Goal: Task Accomplishment & Management: Complete application form

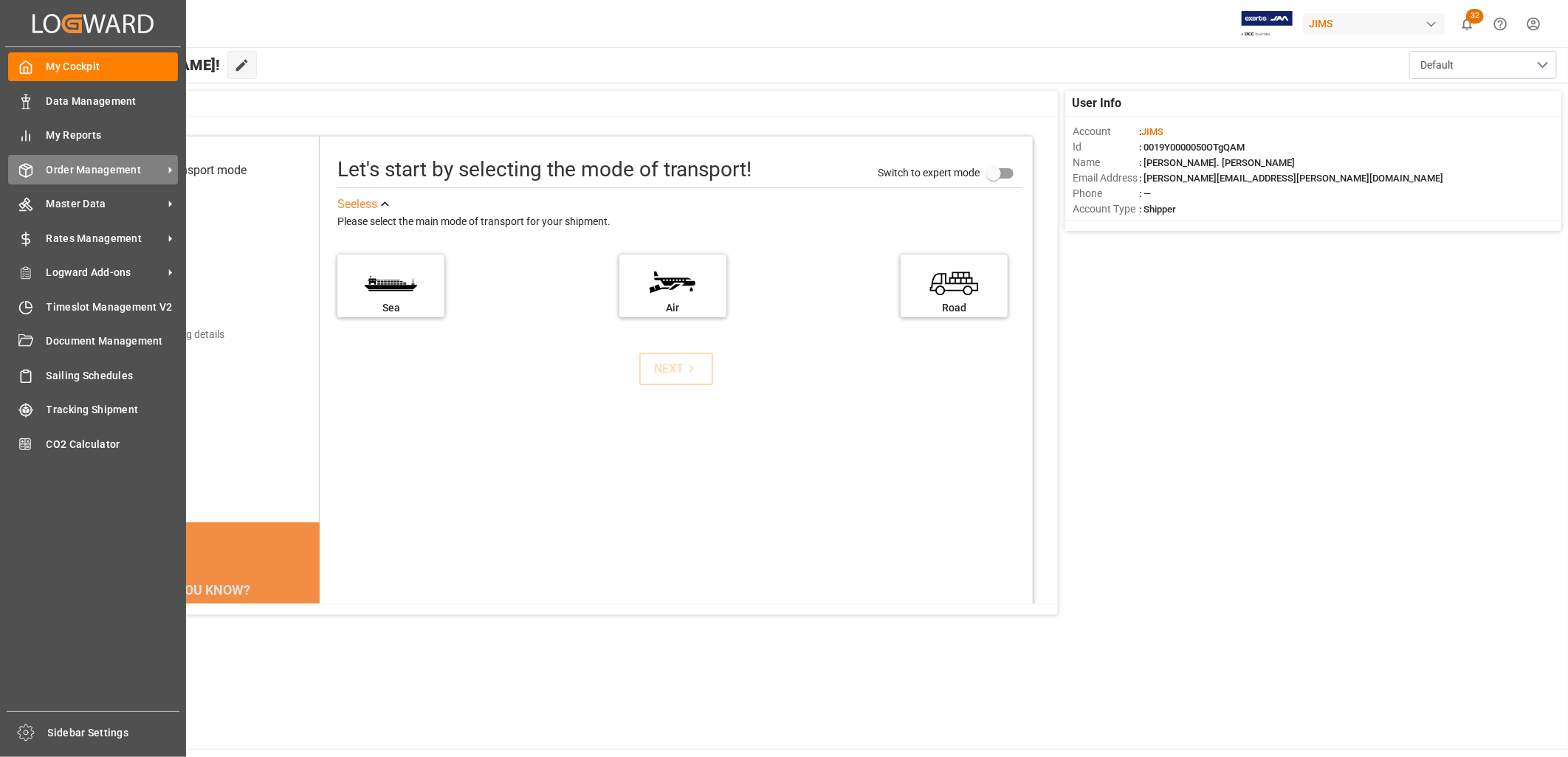
click at [74, 164] on span "Order Management" at bounding box center [104, 170] width 116 height 16
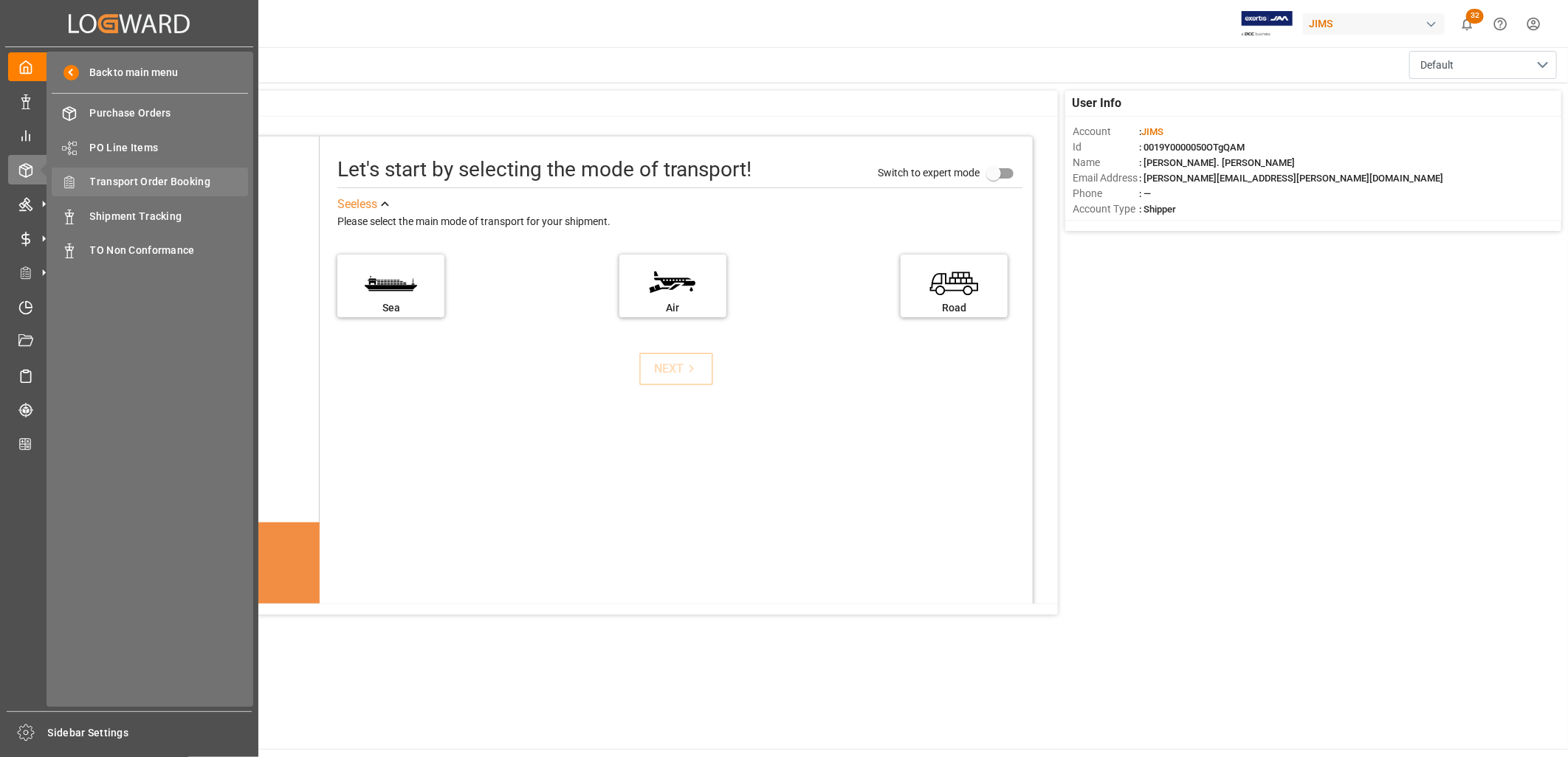
click at [164, 179] on span "Transport Order Booking" at bounding box center [170, 182] width 159 height 16
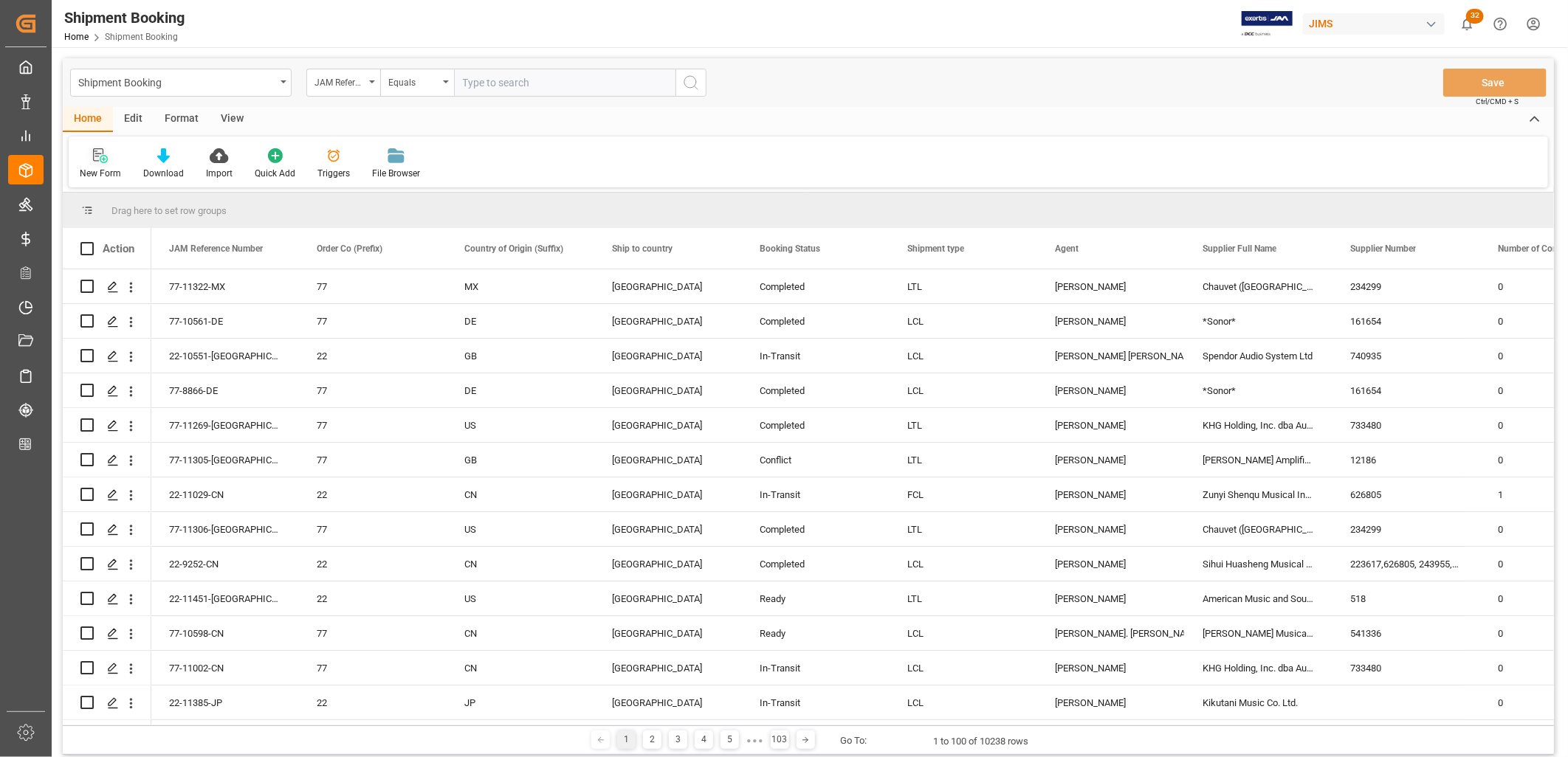
click at [106, 160] on icon at bounding box center [104, 159] width 8 height 8
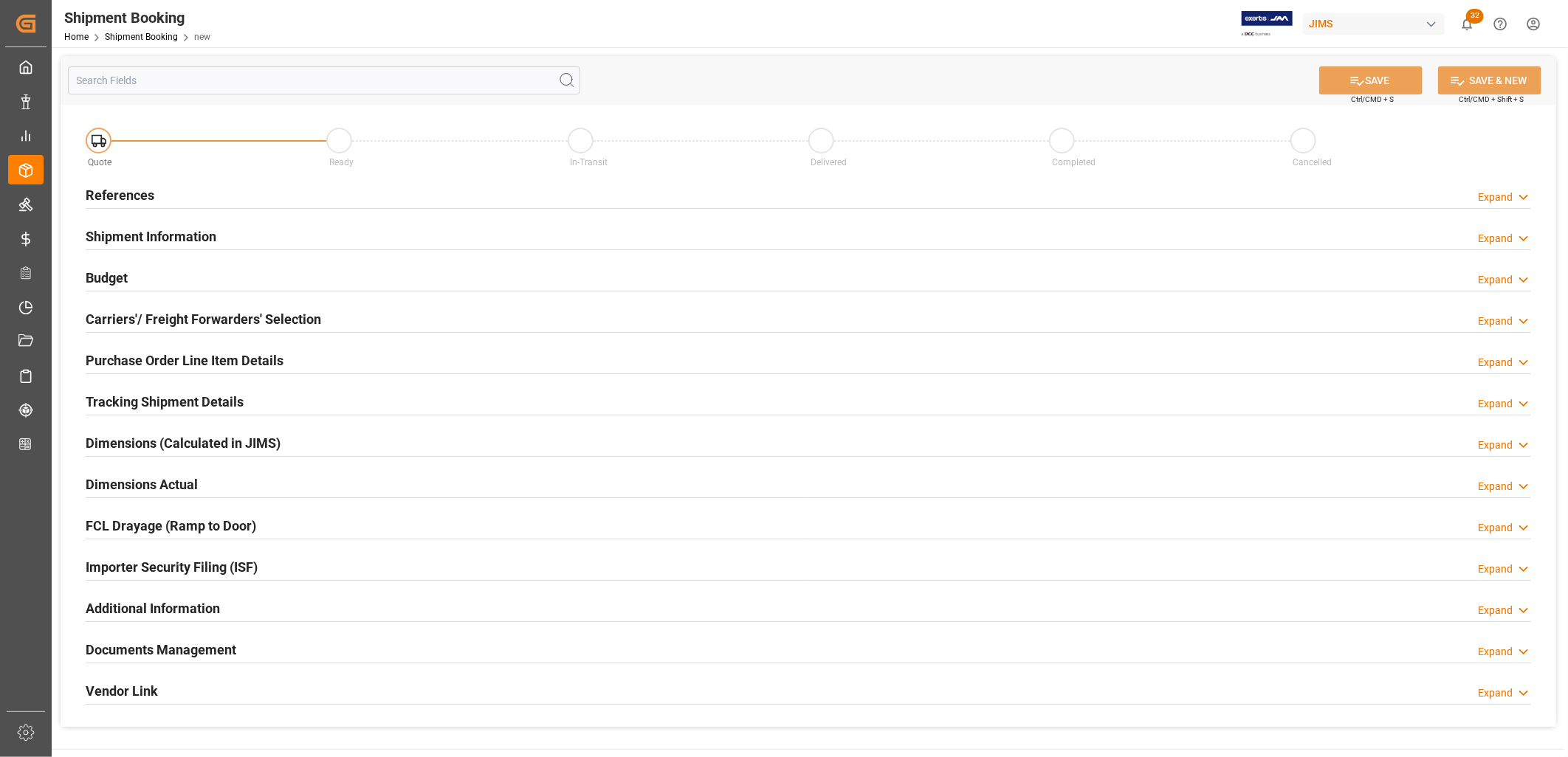
click at [128, 187] on h2 "References" at bounding box center [119, 195] width 68 height 20
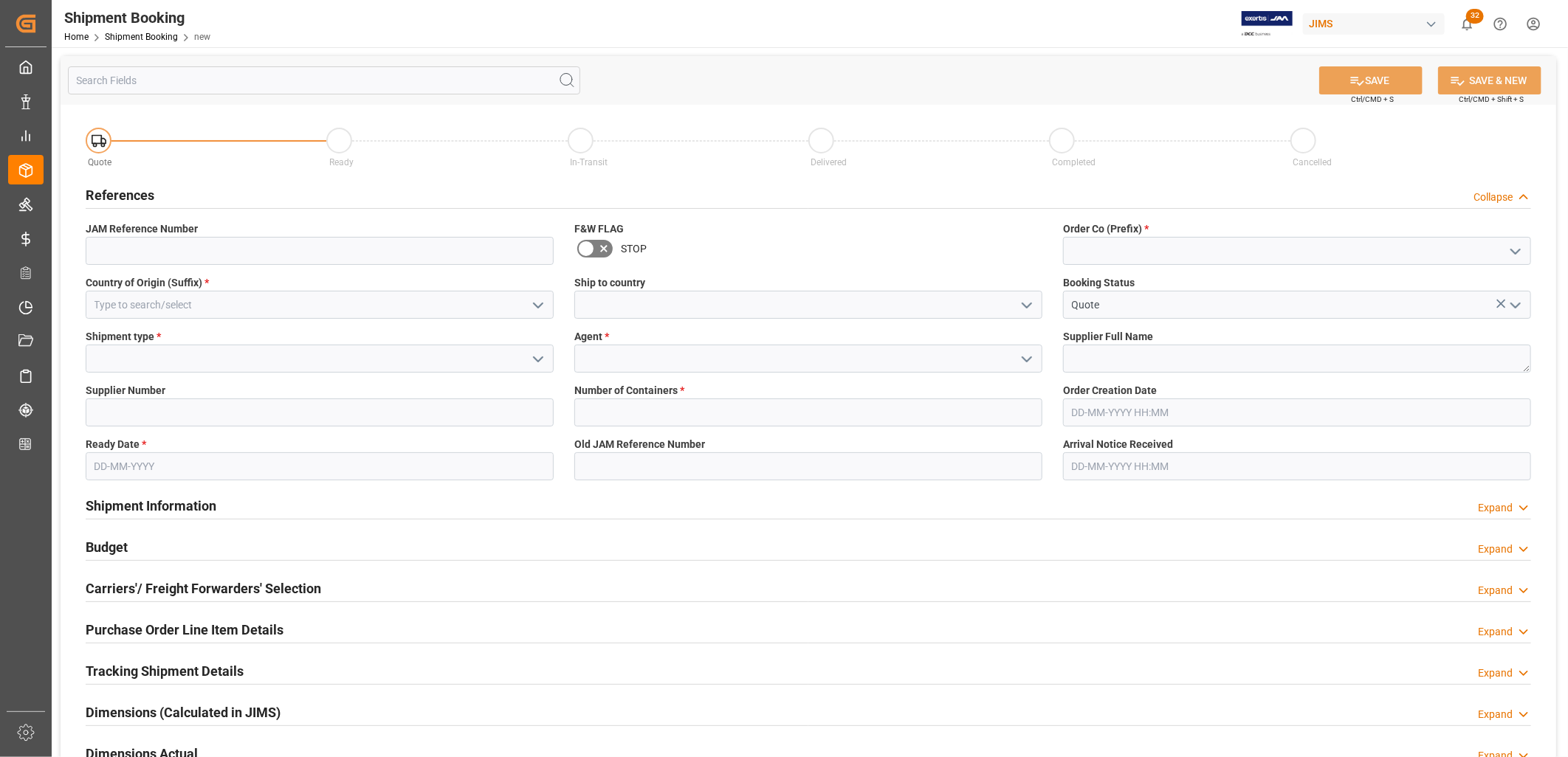
click at [1515, 251] on icon "open menu" at bounding box center [1515, 252] width 18 height 18
click at [1085, 283] on div "22" at bounding box center [1297, 284] width 467 height 33
type input "22"
click at [1028, 305] on icon "open menu" at bounding box center [1027, 306] width 18 height 18
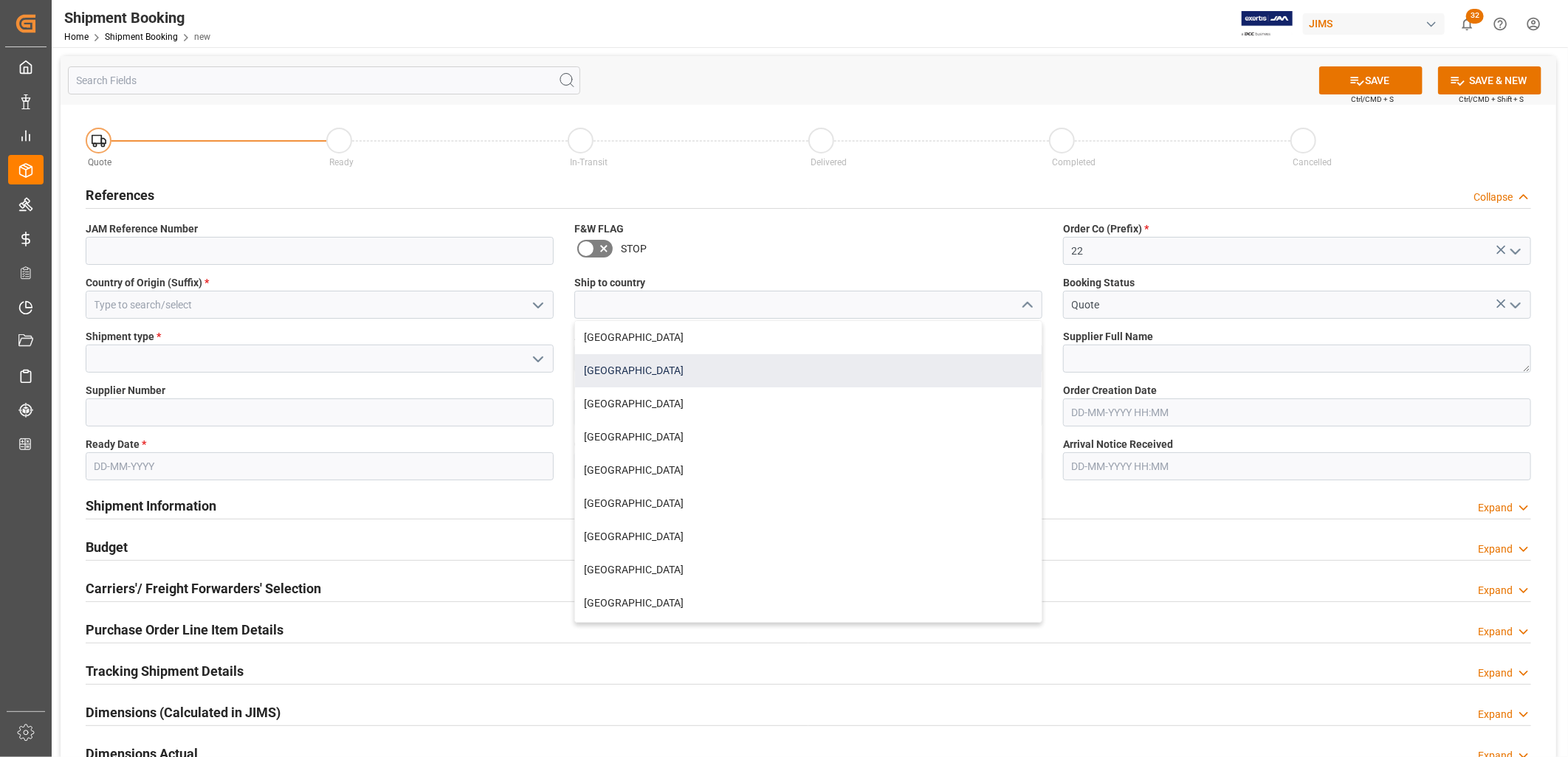
click at [636, 363] on div "[GEOGRAPHIC_DATA]" at bounding box center [808, 371] width 467 height 33
type input "[GEOGRAPHIC_DATA]"
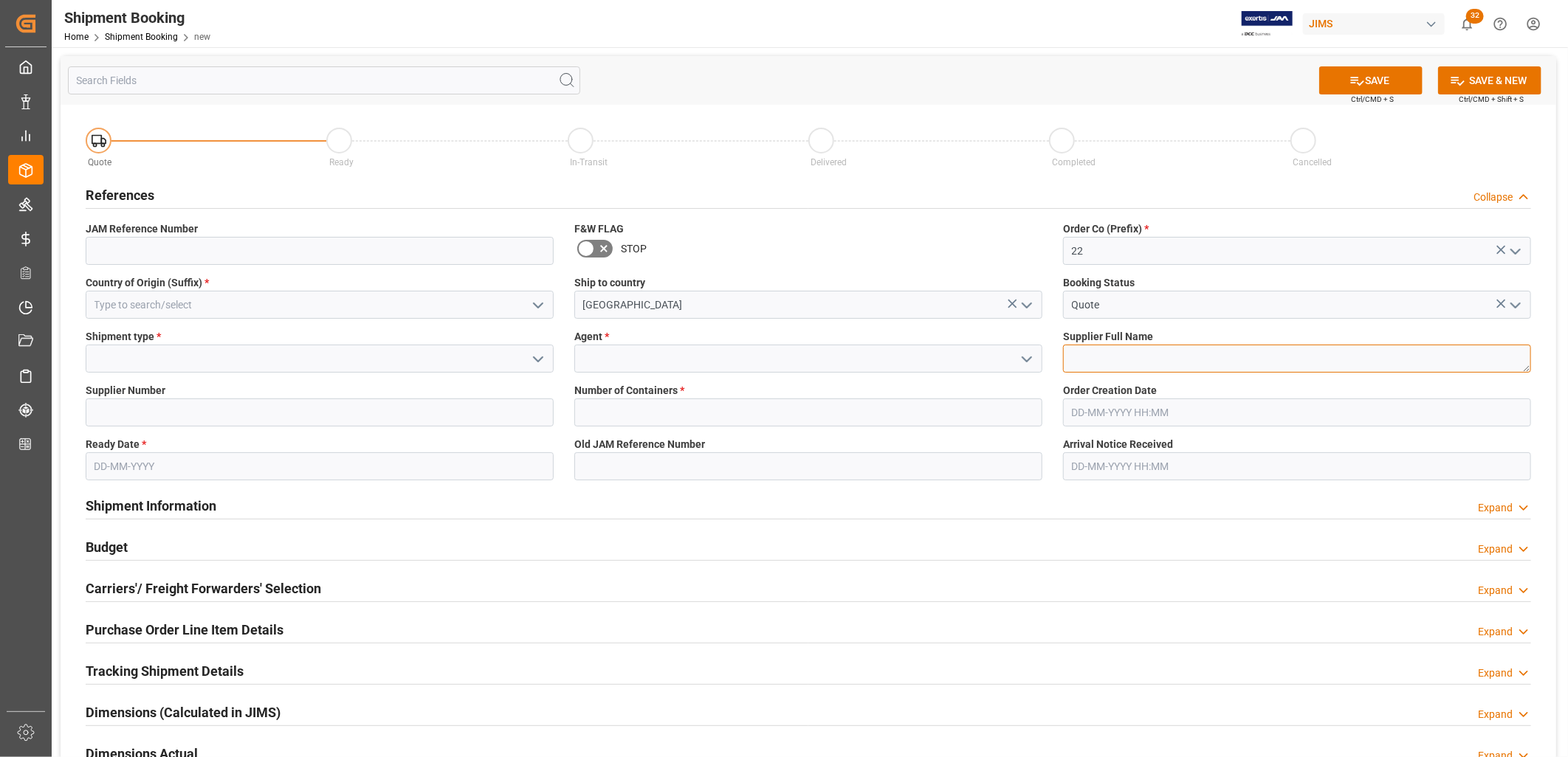
click at [1102, 355] on textarea at bounding box center [1297, 358] width 468 height 28
type textarea "PT AKT Indonesia"
click at [1025, 354] on icon "open menu" at bounding box center [1027, 359] width 18 height 18
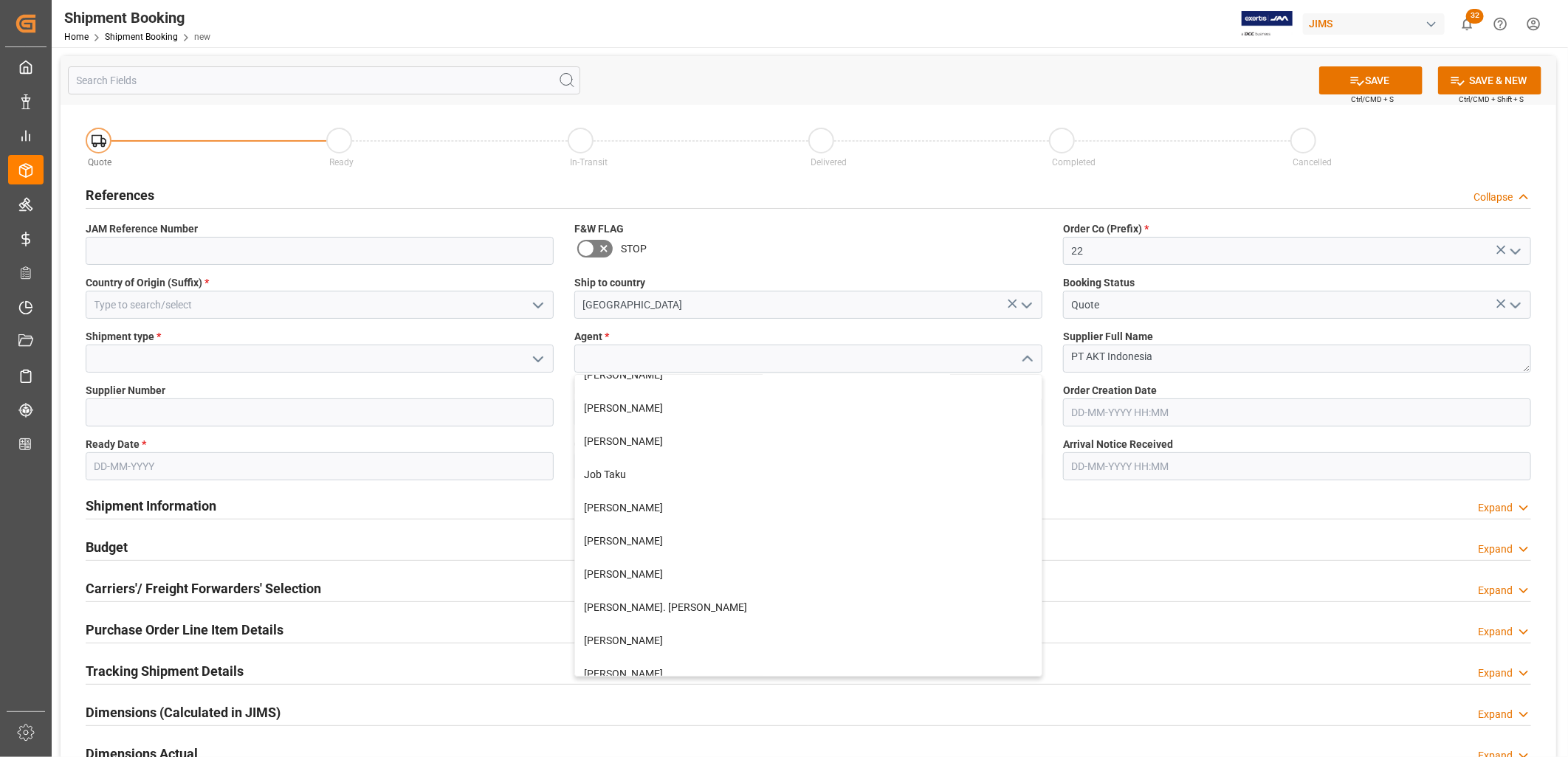
scroll to position [328, 0]
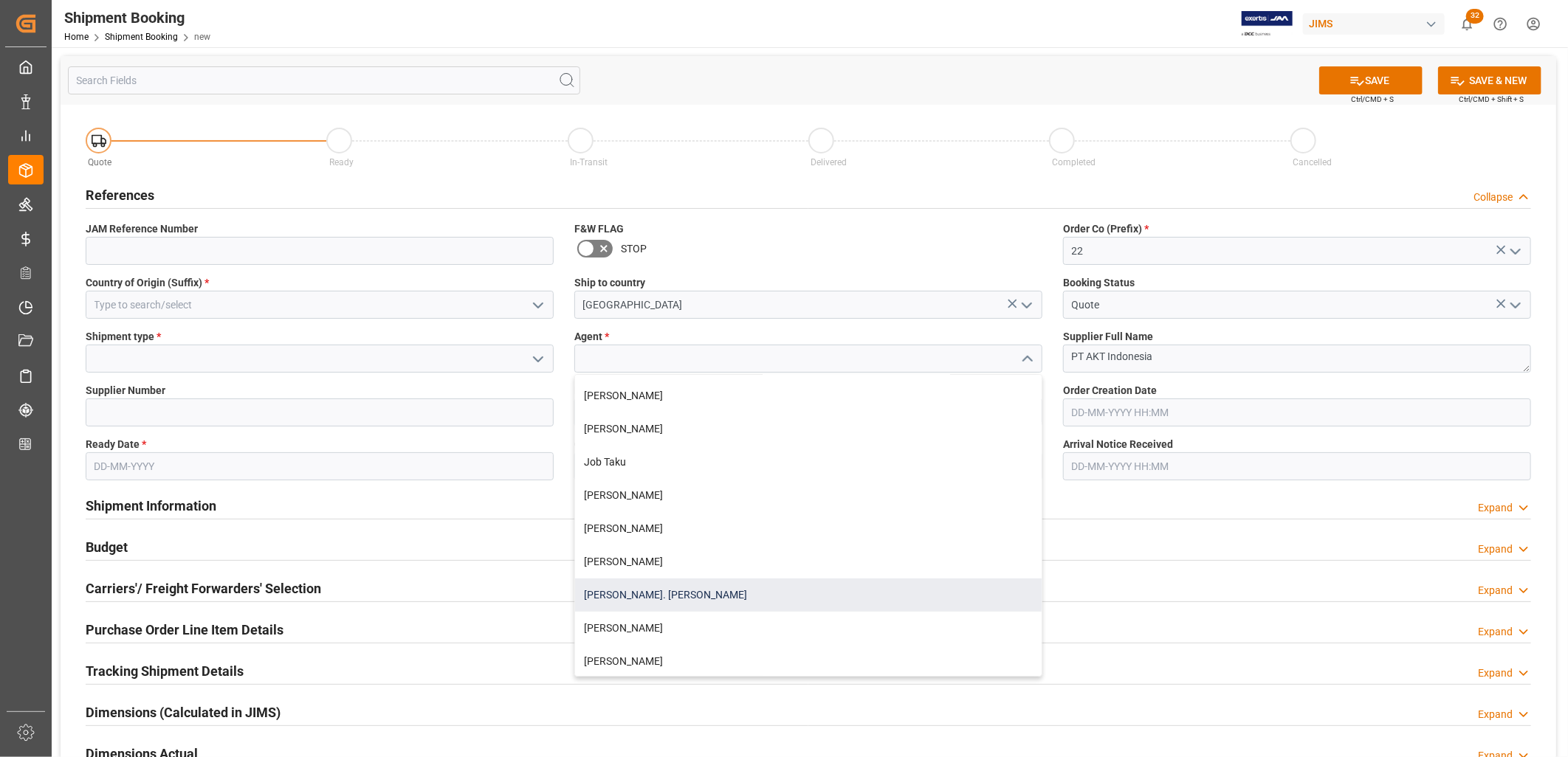
click at [650, 588] on div "[PERSON_NAME]. [PERSON_NAME]" at bounding box center [808, 595] width 467 height 33
type input "[PERSON_NAME]. [PERSON_NAME]"
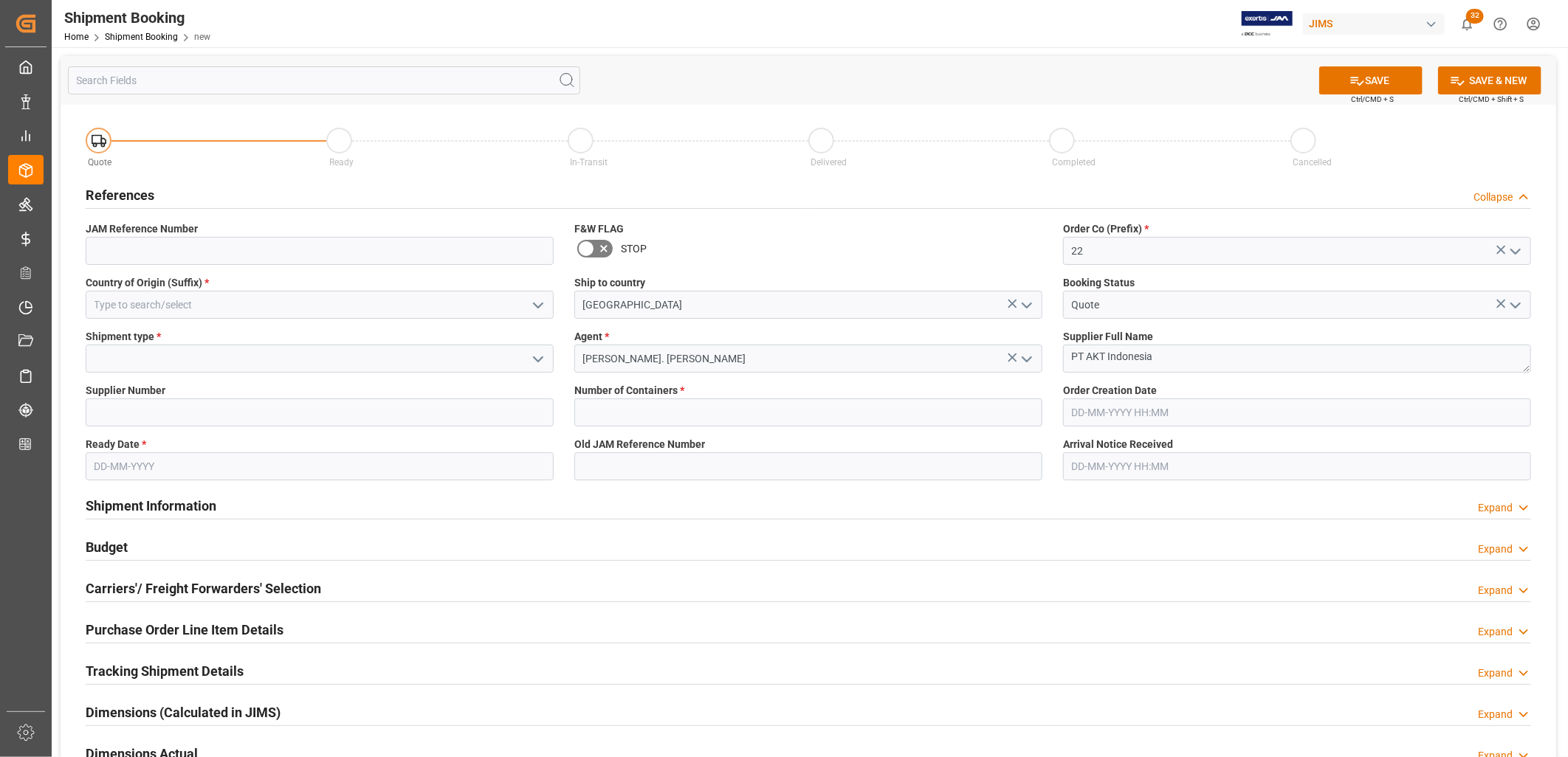
click at [537, 356] on icon "open menu" at bounding box center [538, 359] width 18 height 18
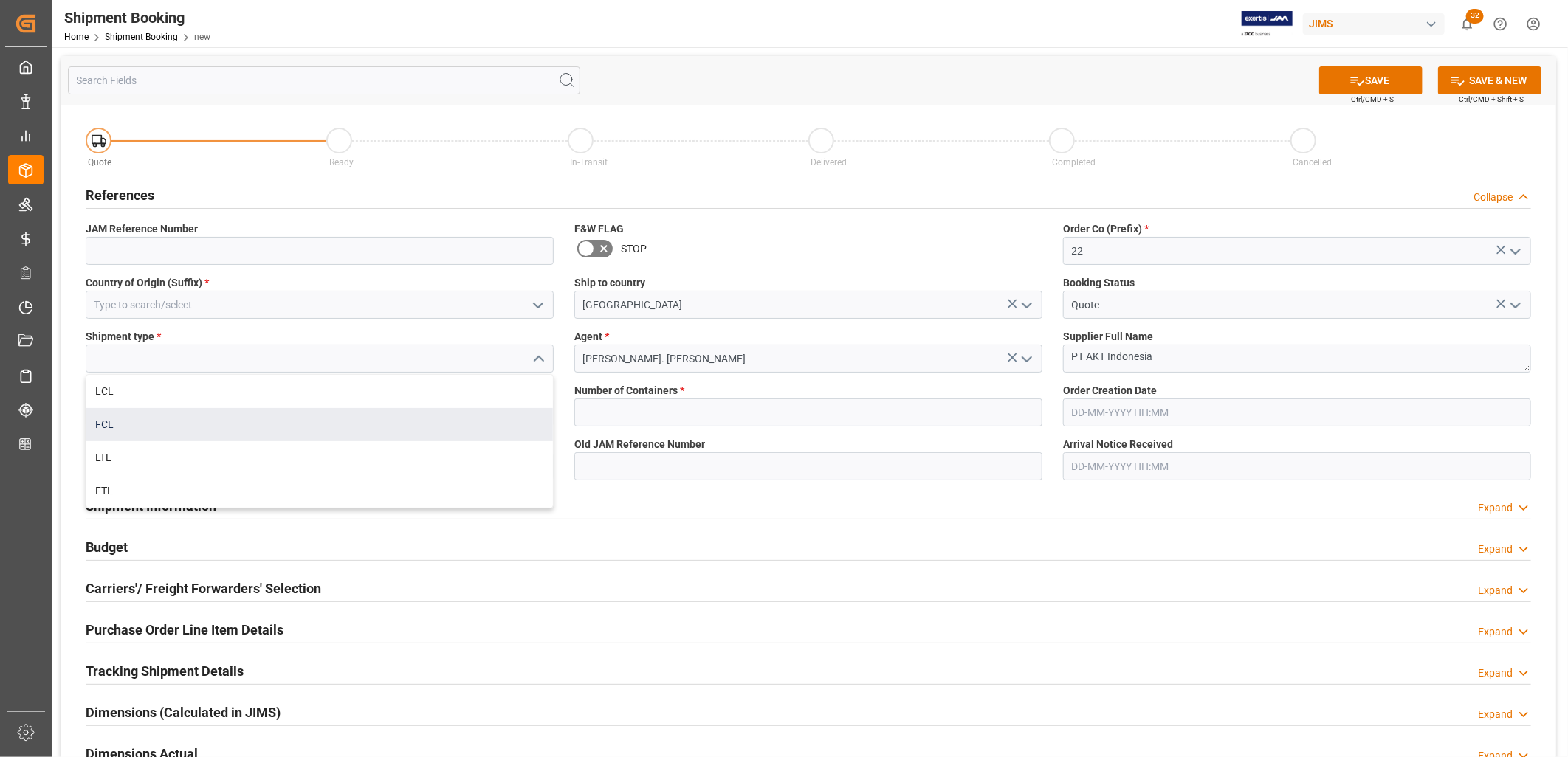
click at [113, 423] on div "FCL" at bounding box center [320, 425] width 467 height 33
type input "FCL"
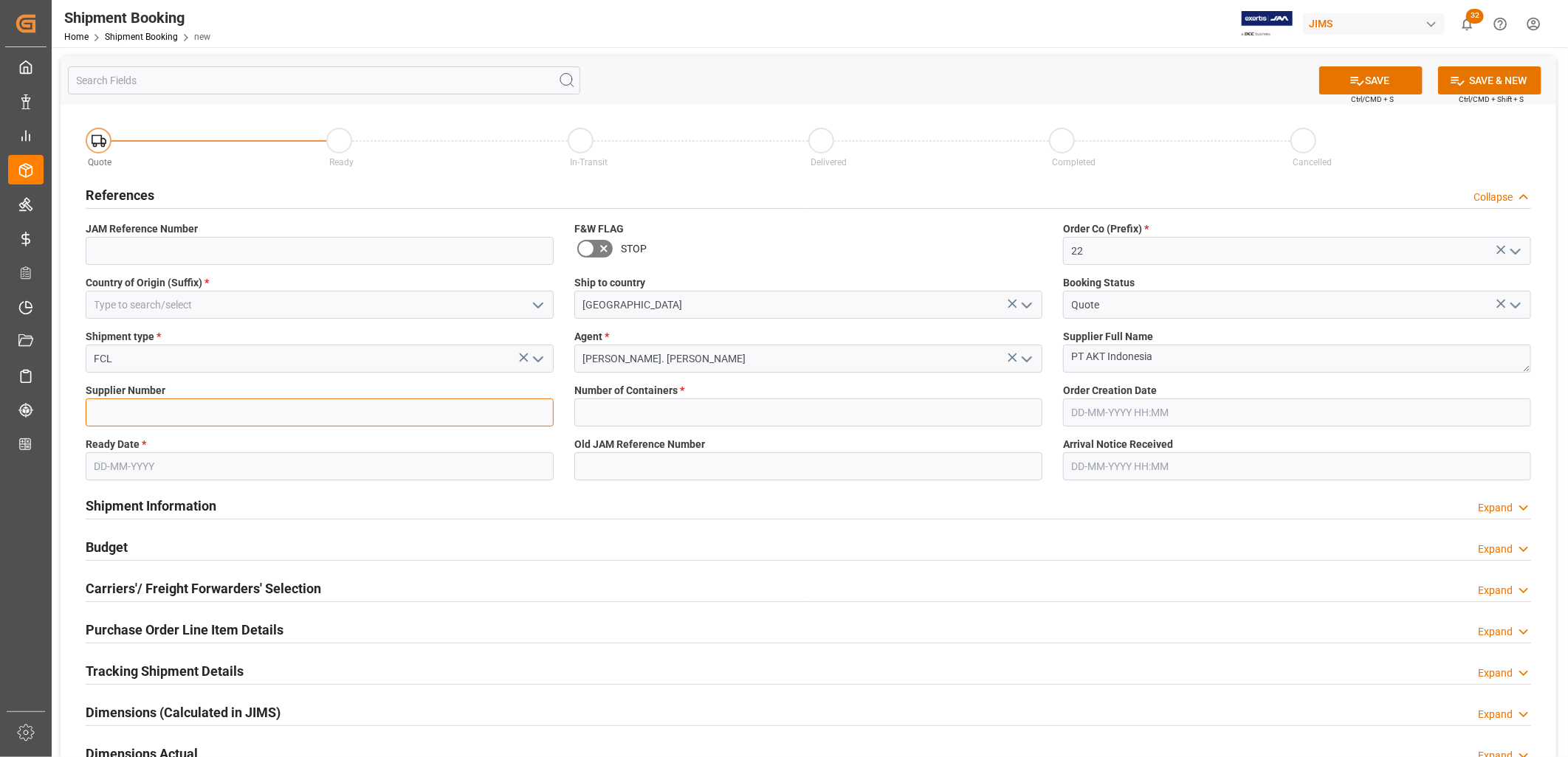
click at [112, 414] on input at bounding box center [320, 412] width 468 height 28
type input "331582"
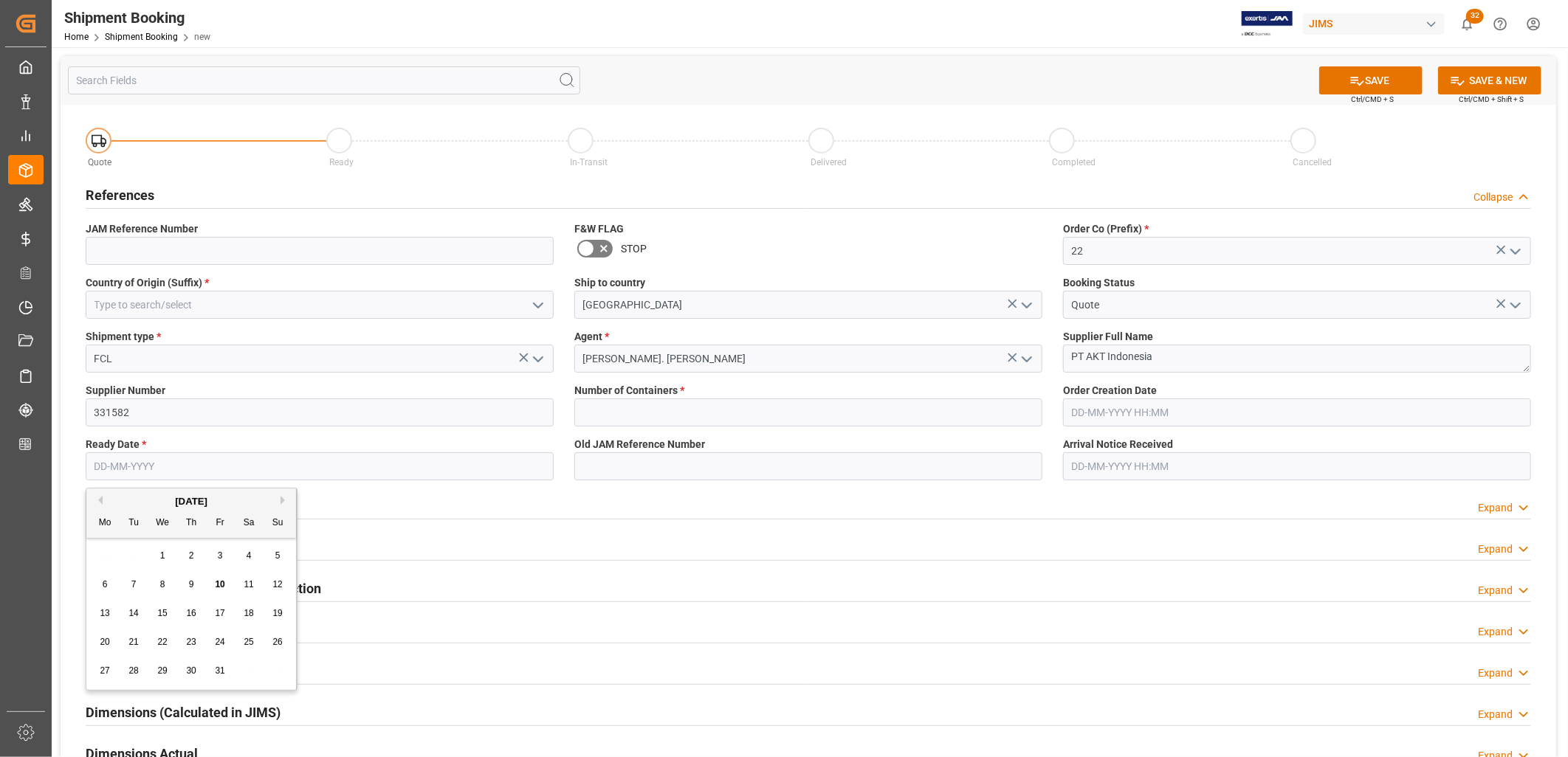
click at [157, 458] on input "text" at bounding box center [320, 466] width 468 height 28
click at [112, 572] on div "6 7 8 9 10 11 12" at bounding box center [191, 585] width 202 height 29
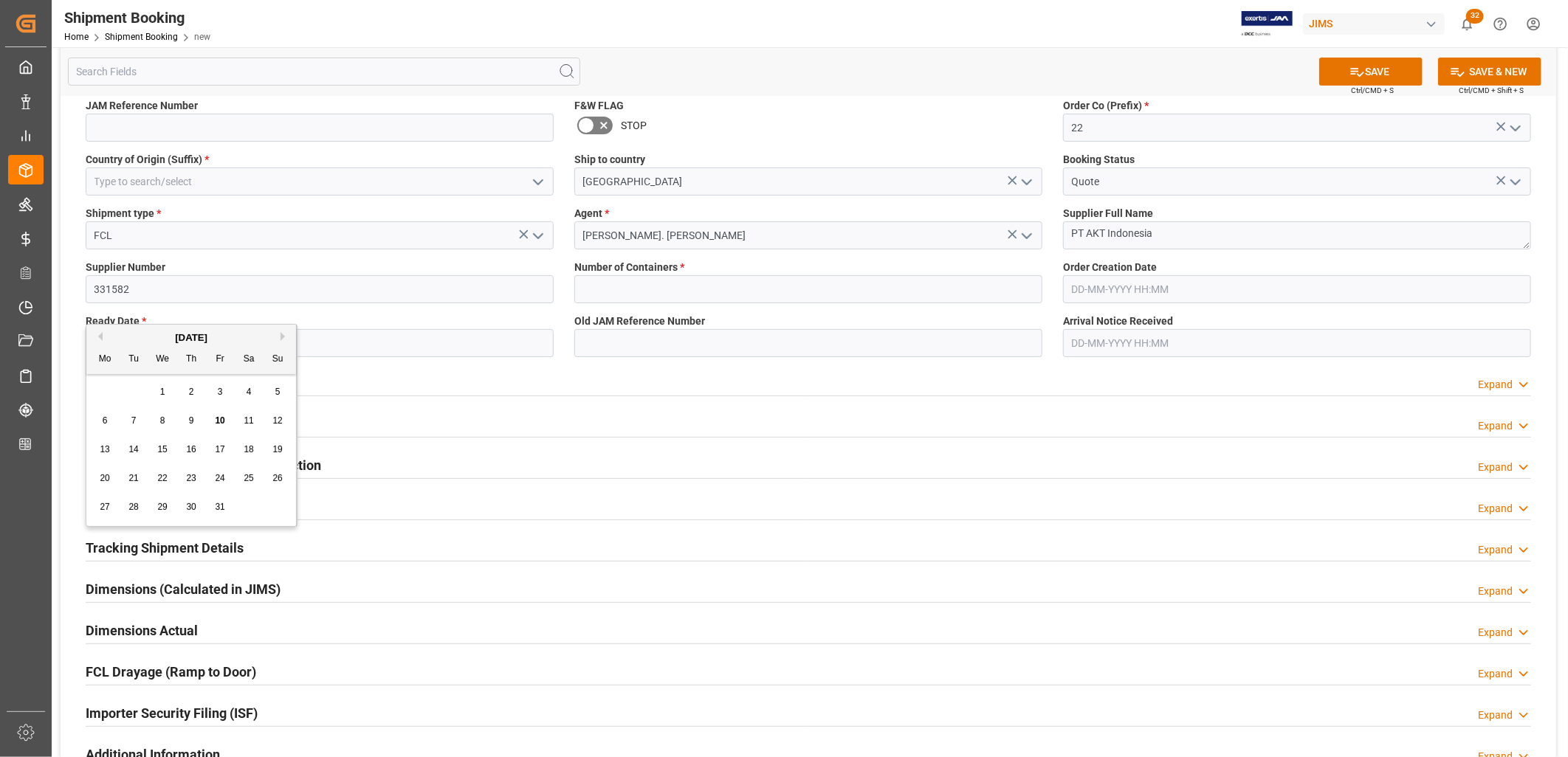
scroll to position [164, 0]
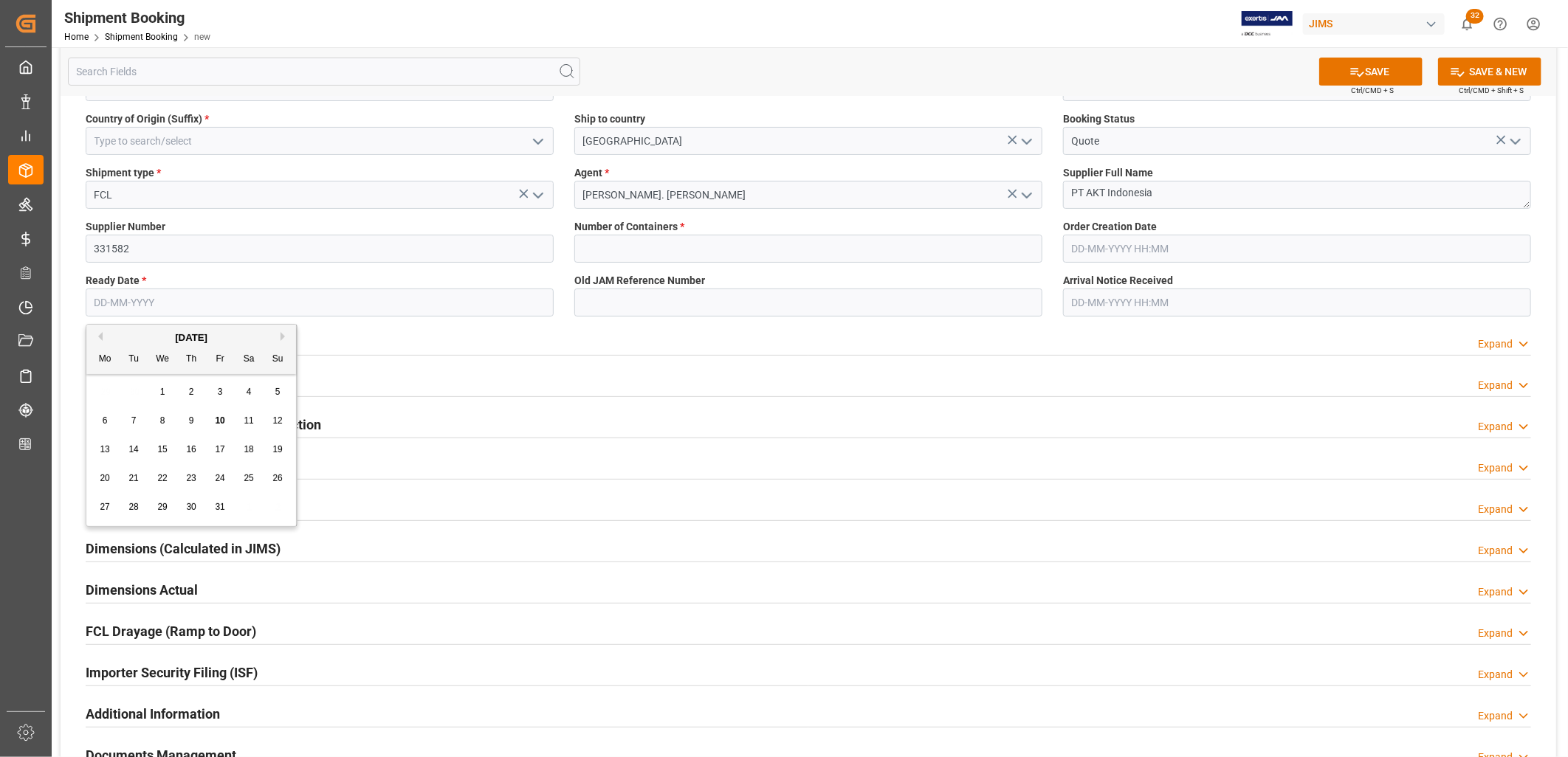
click at [221, 511] on span "31" at bounding box center [219, 507] width 10 height 11
type input "[DATE]"
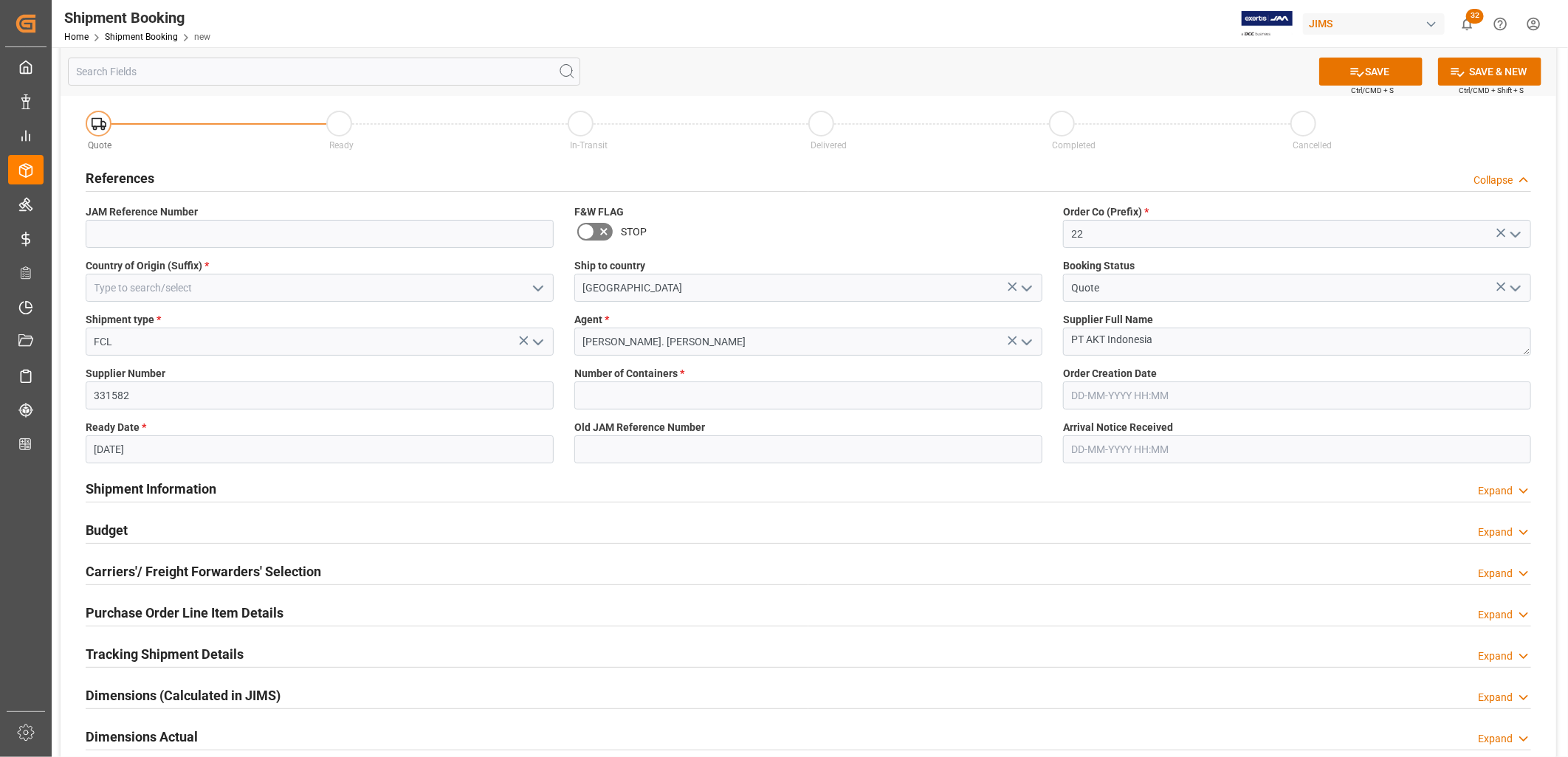
scroll to position [0, 0]
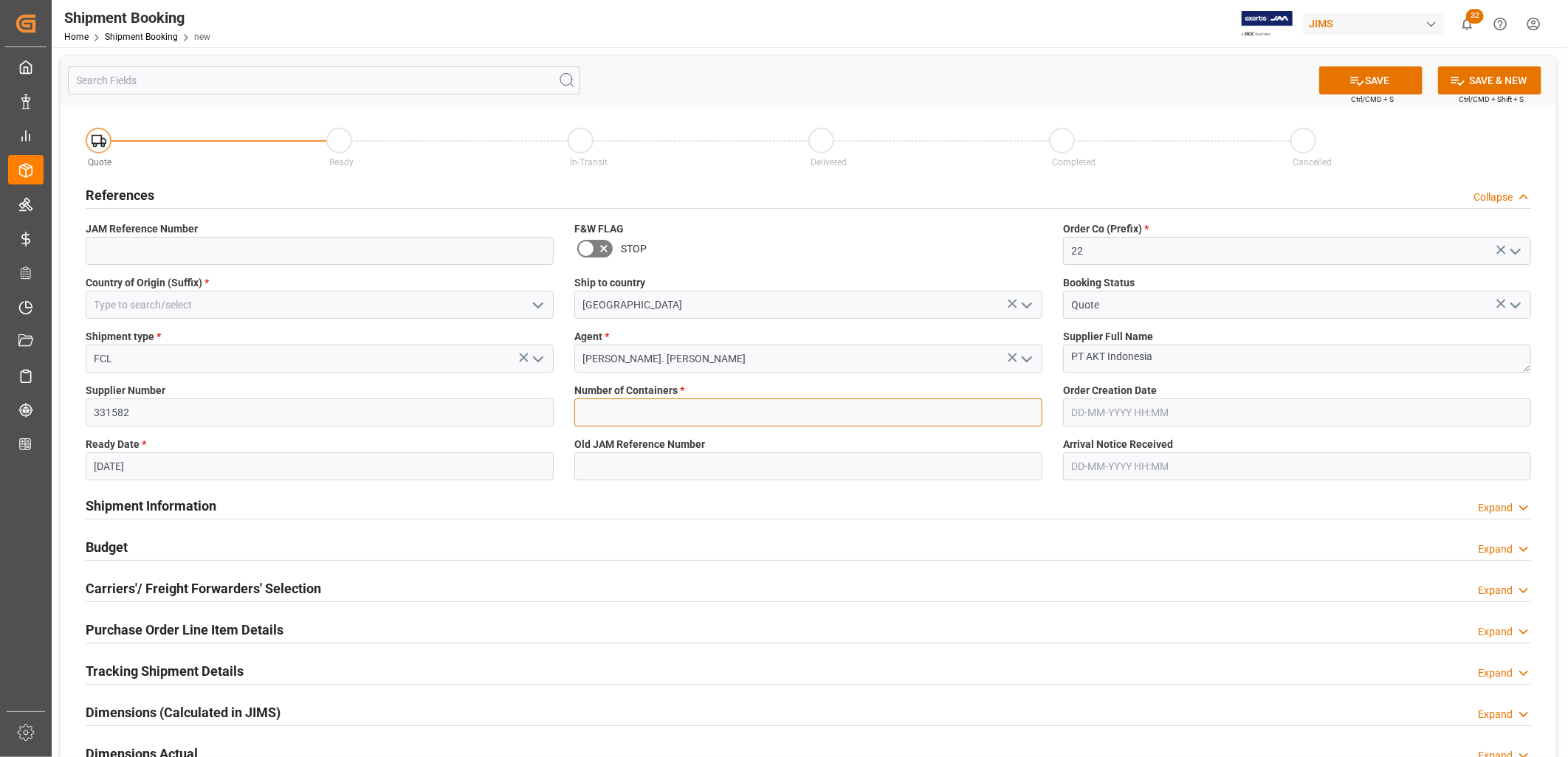
click at [598, 409] on input "text" at bounding box center [808, 412] width 468 height 28
type input "1"
click at [1395, 79] on button "SAVE" at bounding box center [1371, 80] width 104 height 28
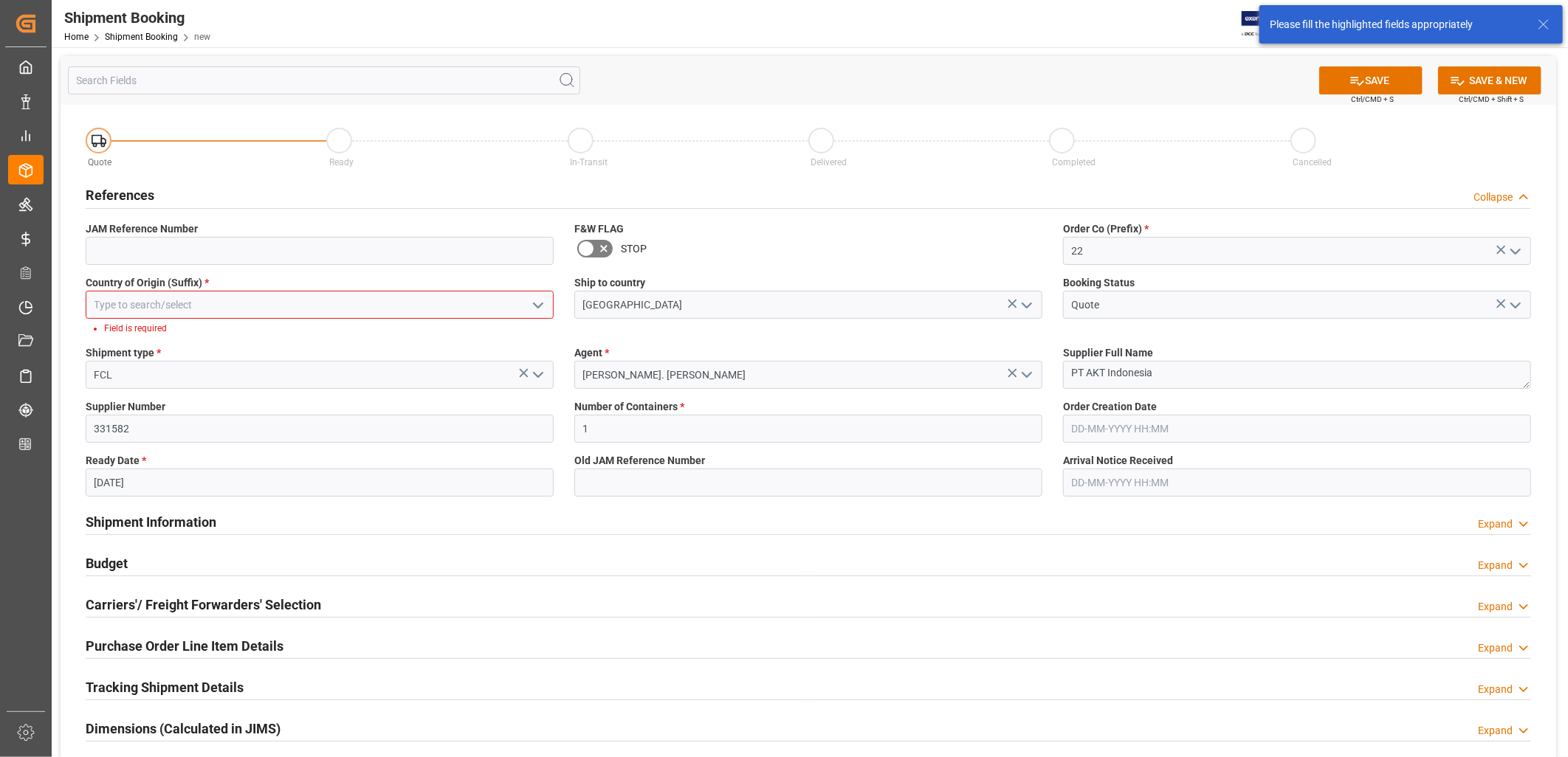
click at [104, 299] on input at bounding box center [320, 305] width 468 height 28
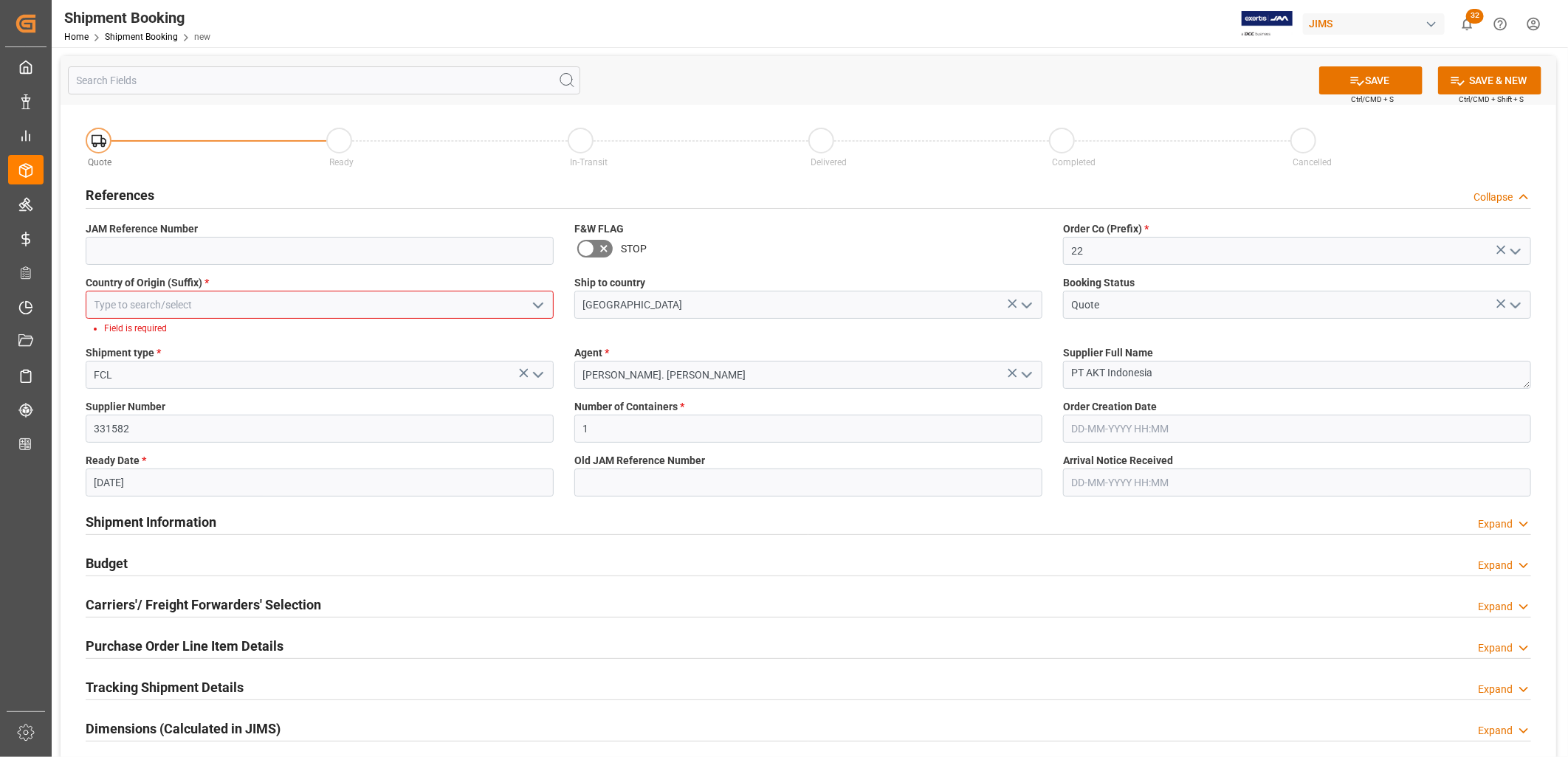
click at [535, 302] on icon "open menu" at bounding box center [538, 306] width 18 height 18
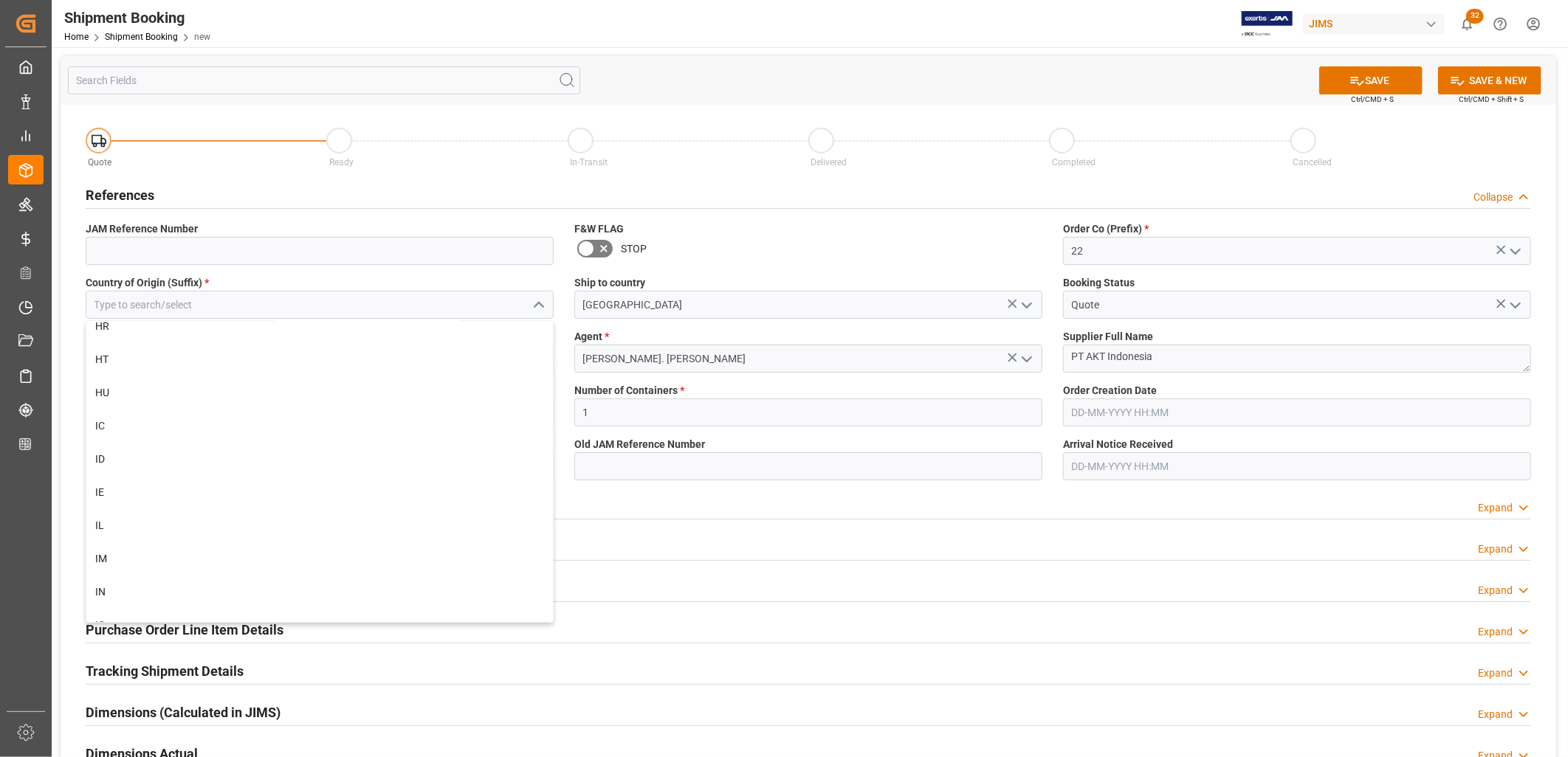
scroll to position [3362, 0]
click at [101, 425] on div "ID" at bounding box center [320, 430] width 467 height 33
type input "ID"
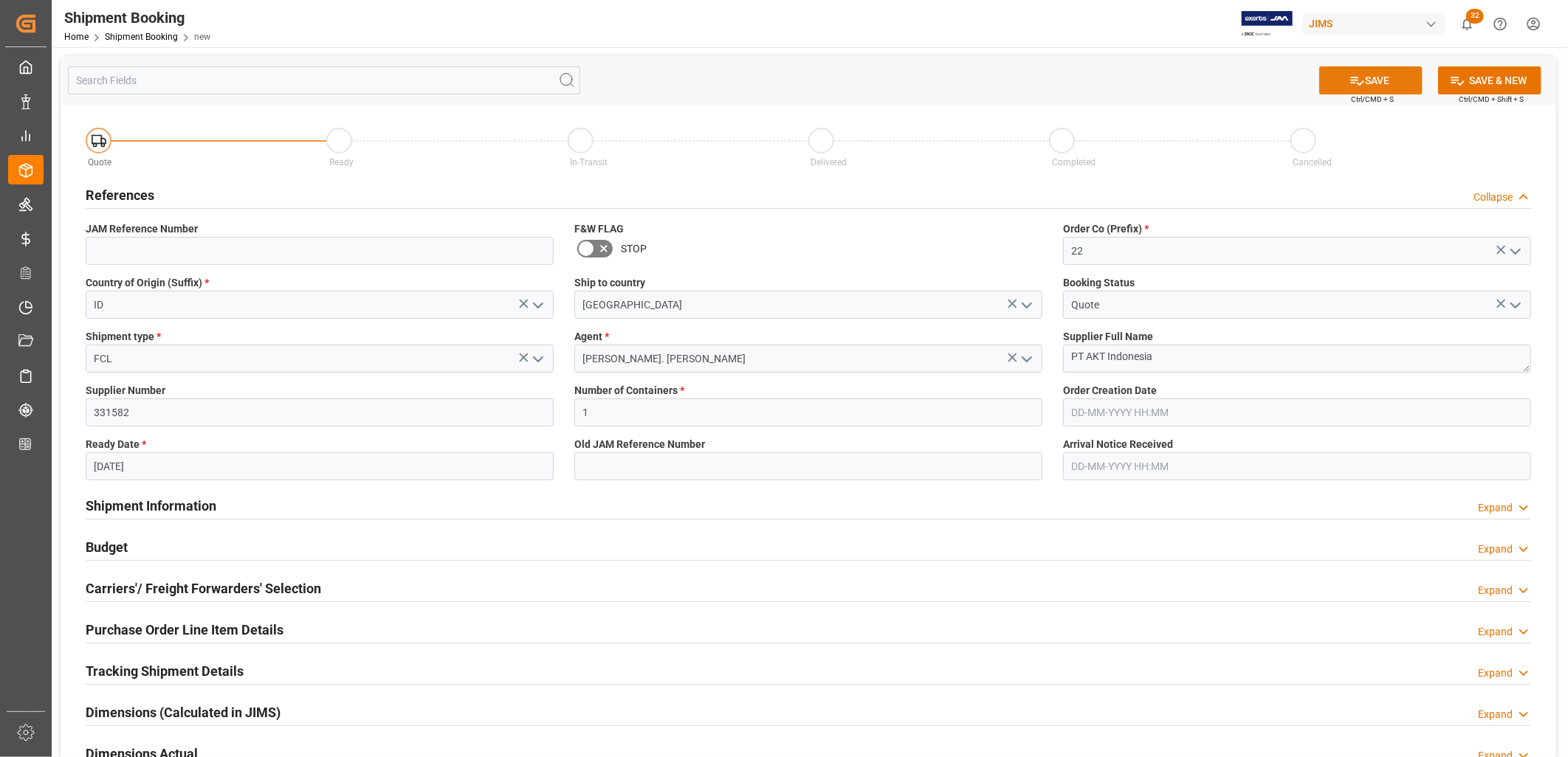
click at [1386, 76] on button "SAVE" at bounding box center [1371, 80] width 104 height 28
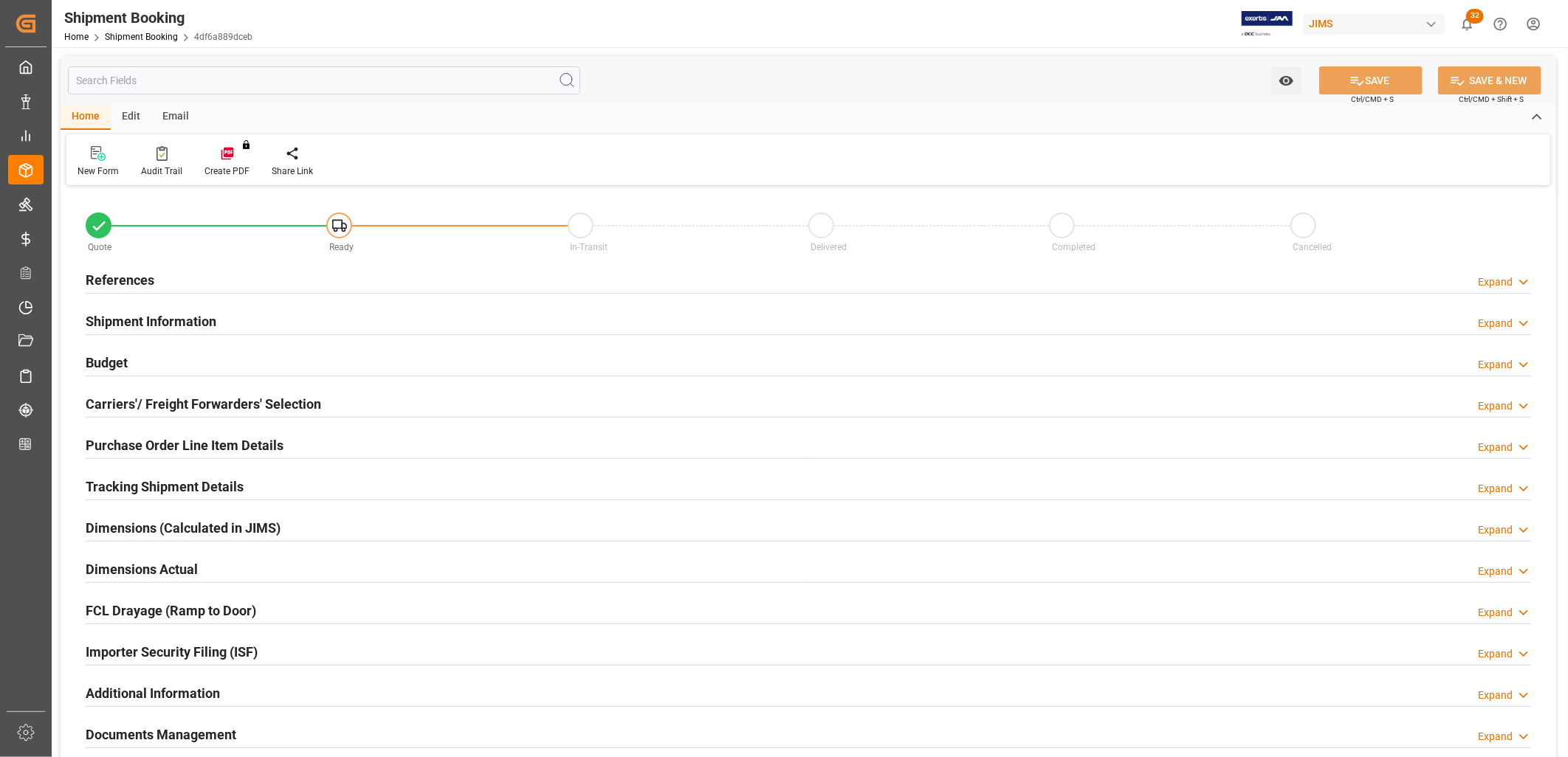
type input "1"
type input "[DATE]"
click at [153, 279] on div "References Expand" at bounding box center [808, 278] width 1445 height 28
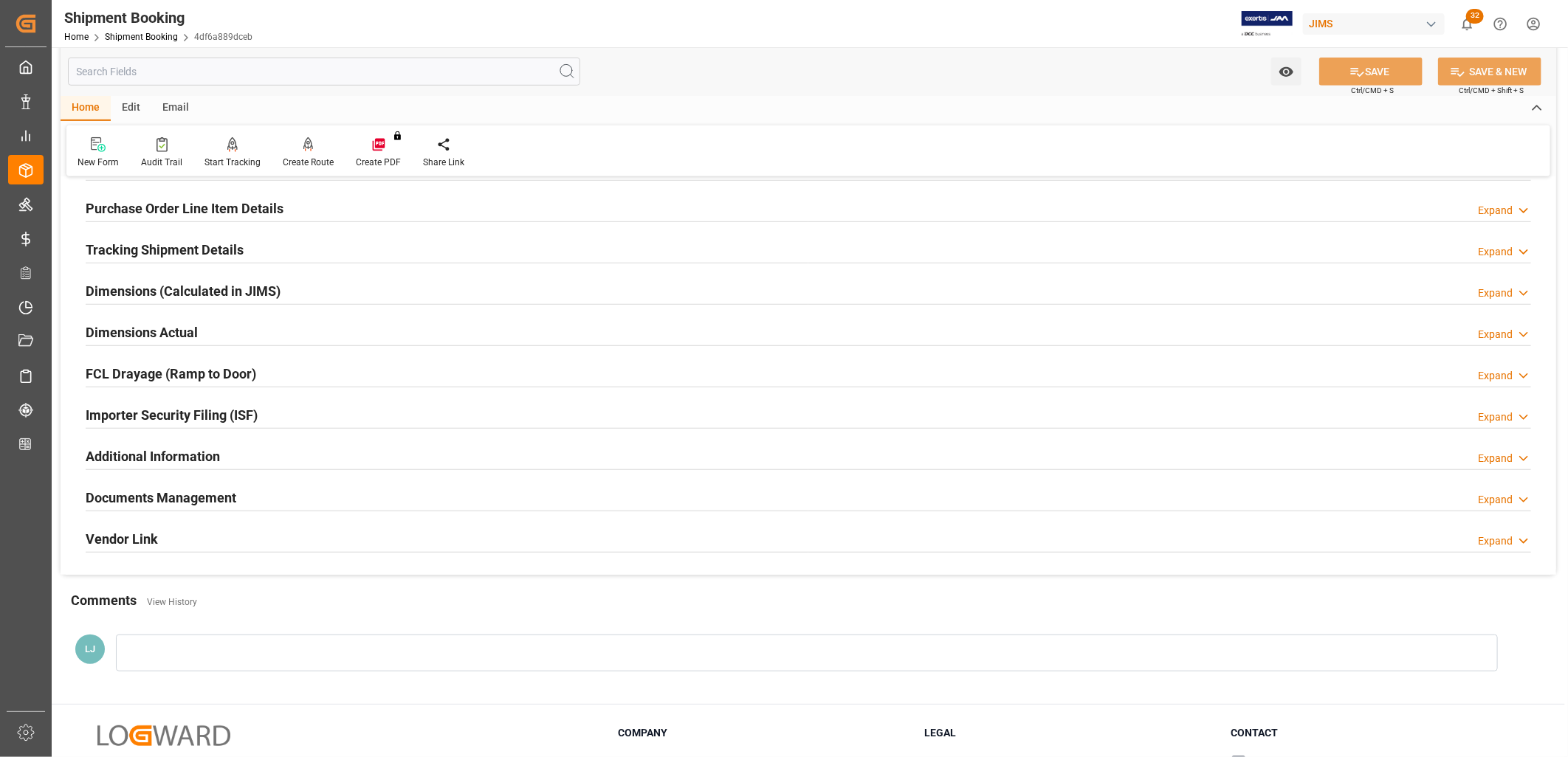
scroll to position [573, 0]
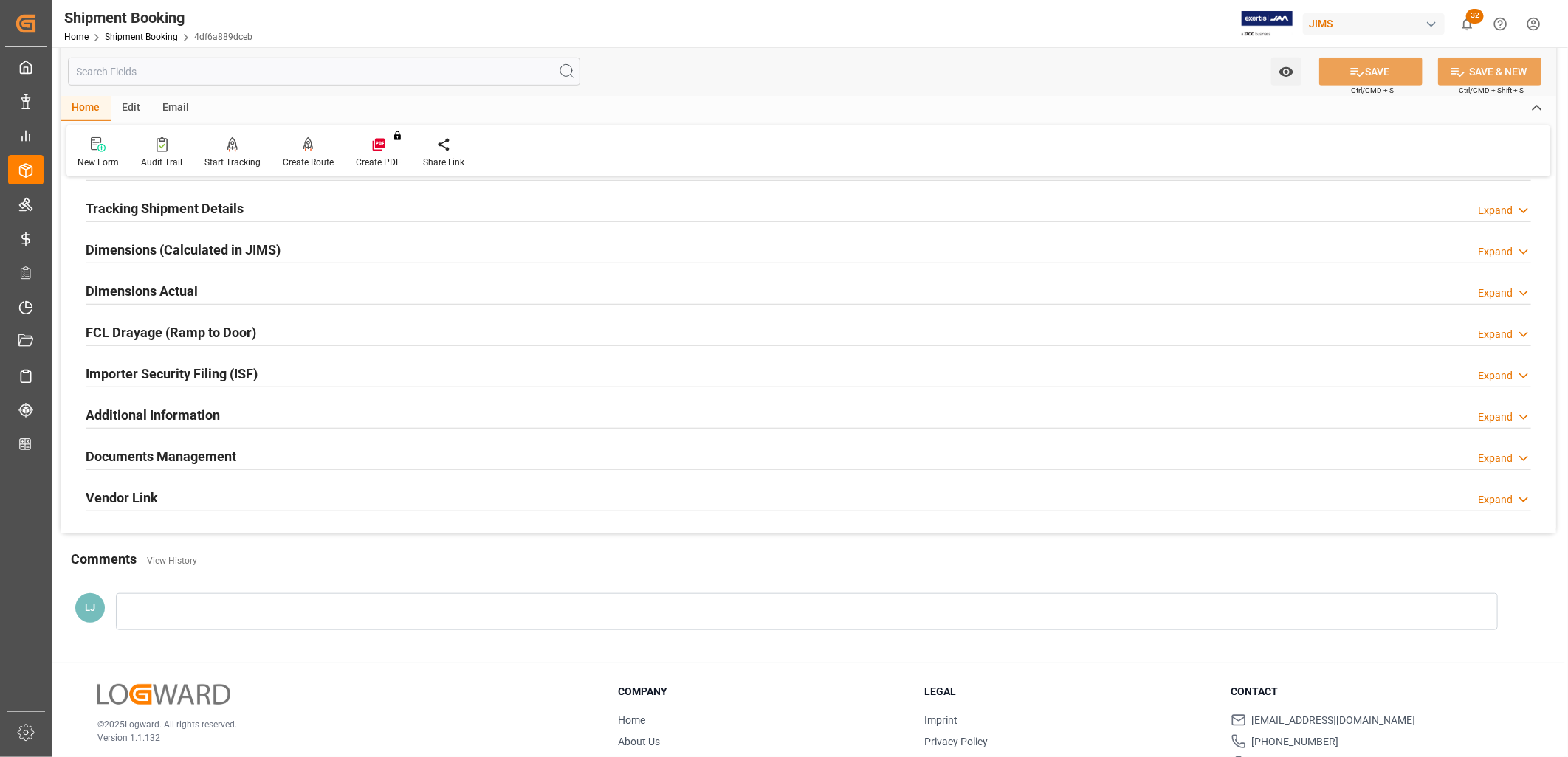
click at [179, 458] on h2 "Documents Management" at bounding box center [161, 456] width 151 height 20
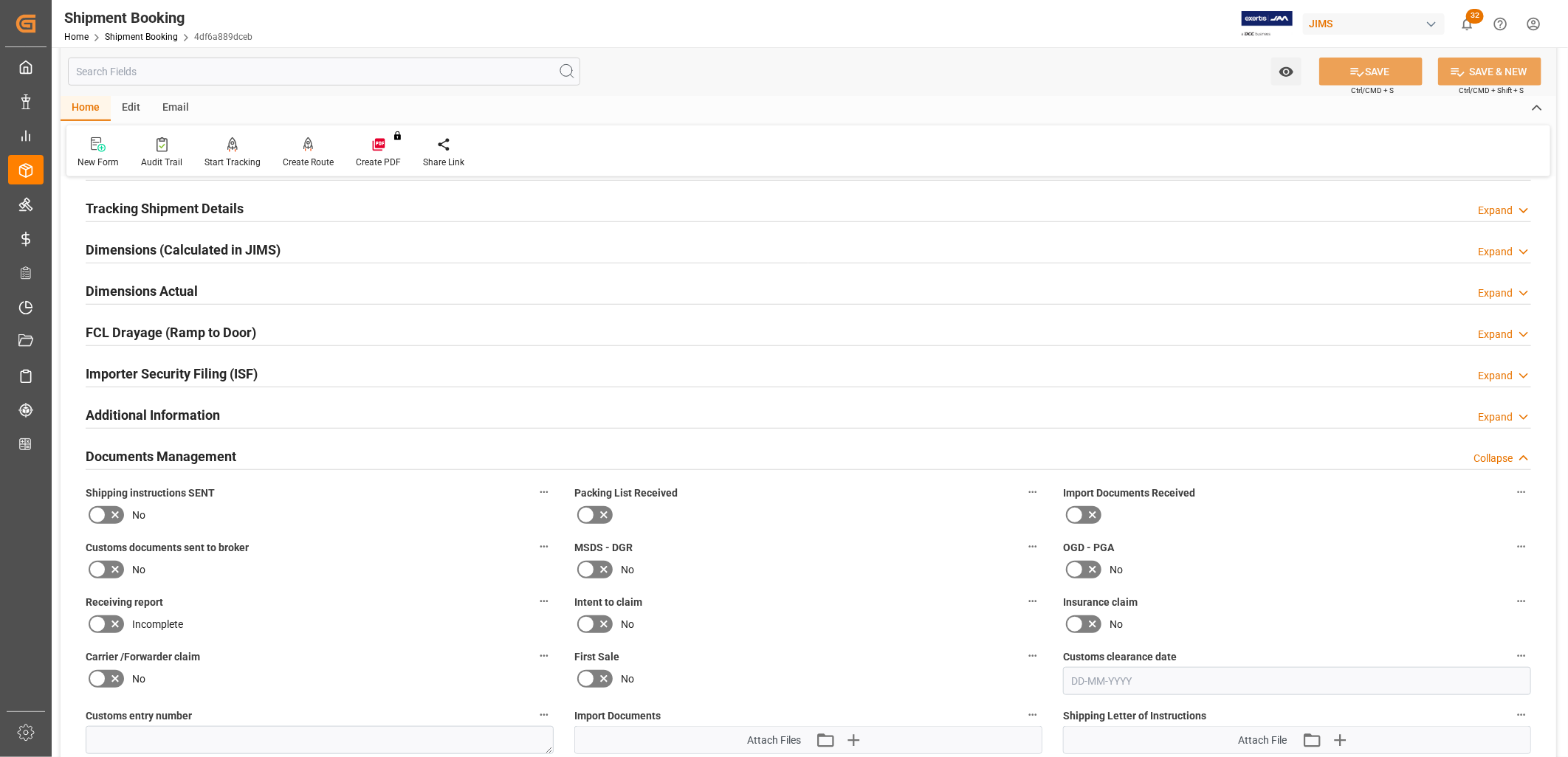
click at [98, 518] on icon at bounding box center [98, 515] width 18 height 18
click at [0, 0] on input "checkbox" at bounding box center [0, 0] width 0 height 0
click at [587, 510] on icon at bounding box center [586, 515] width 18 height 18
click at [0, 0] on input "checkbox" at bounding box center [0, 0] width 0 height 0
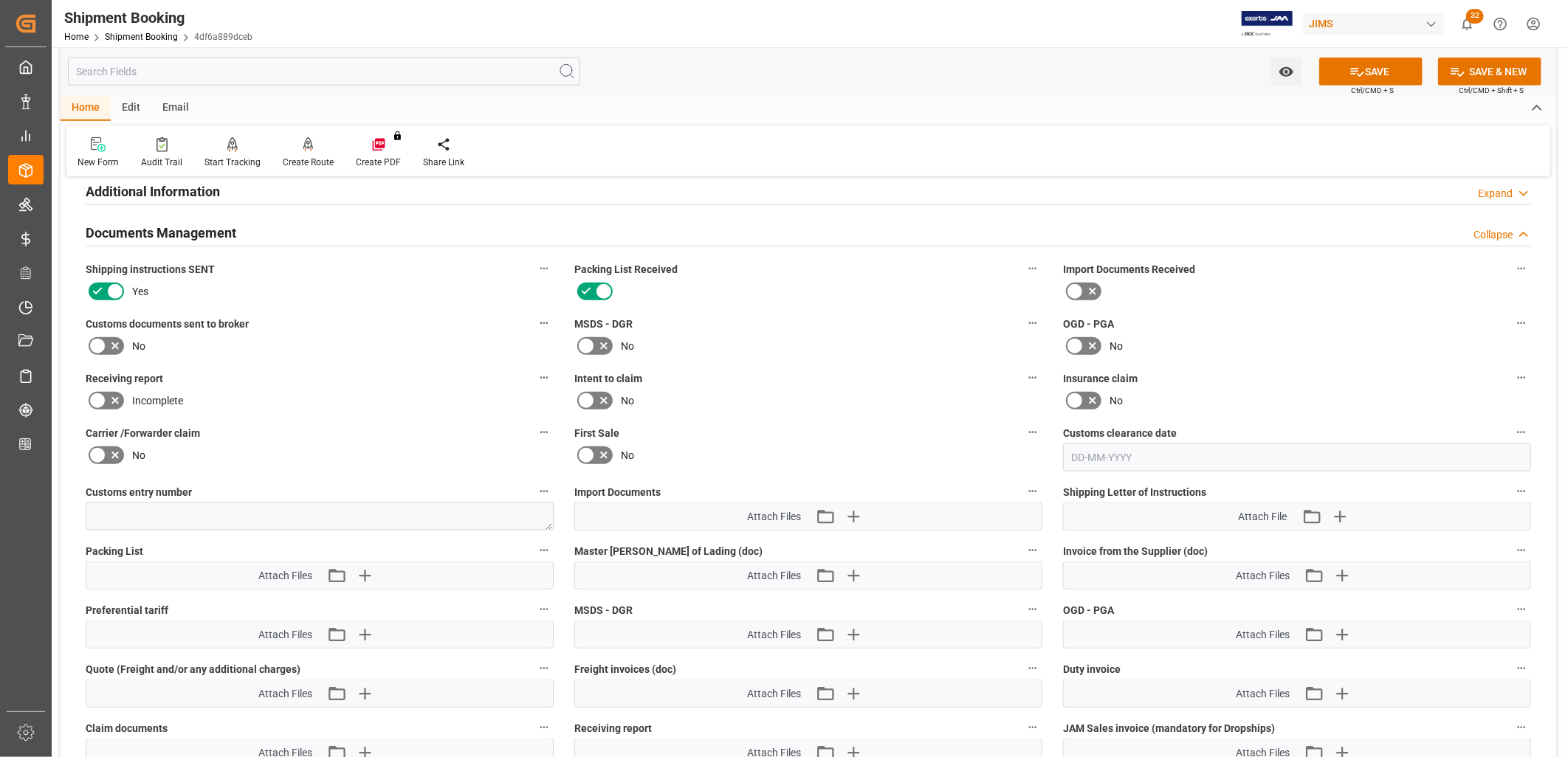
scroll to position [984, 0]
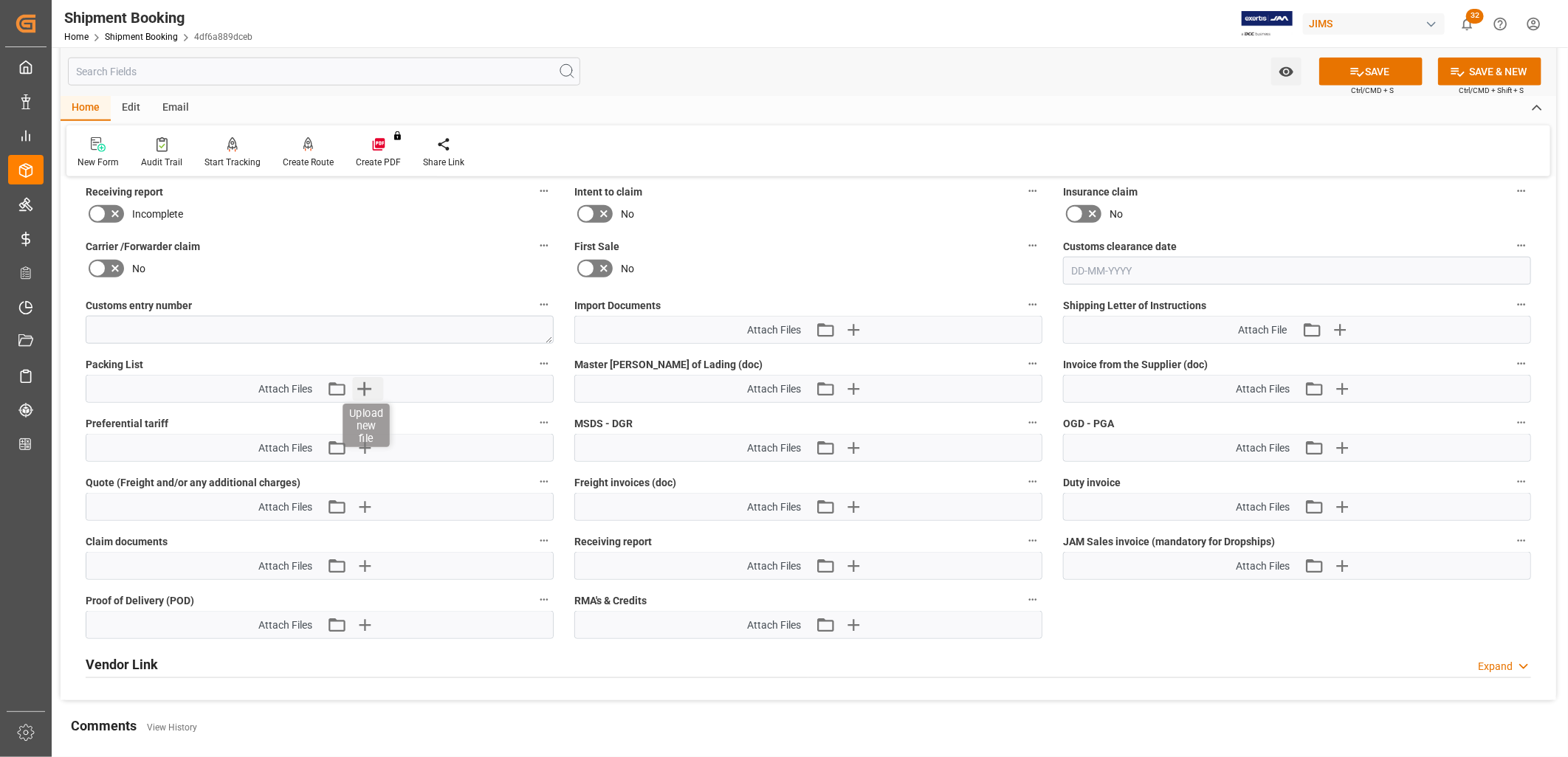
click at [367, 386] on icon "button" at bounding box center [364, 389] width 14 height 14
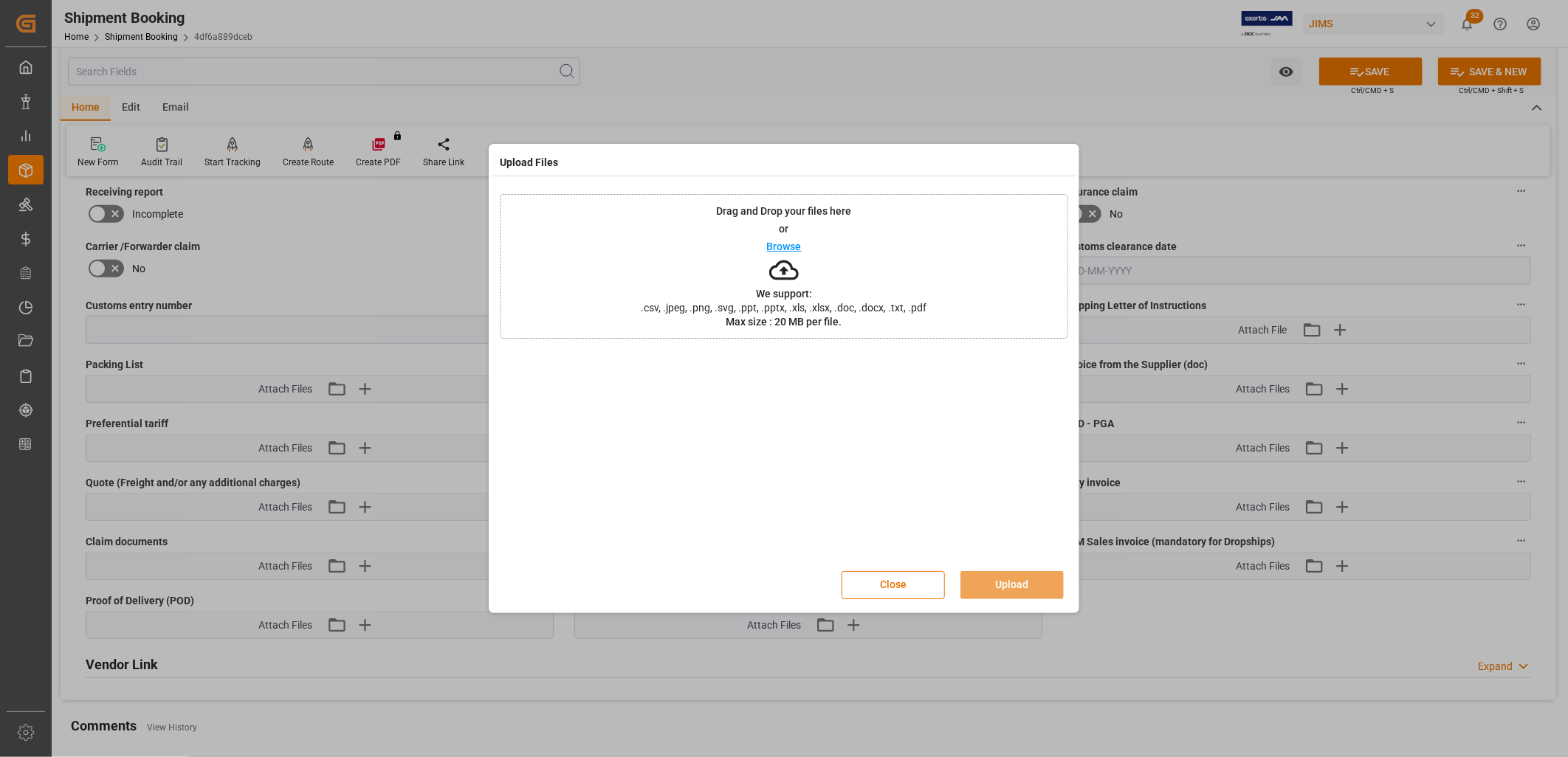
click at [788, 248] on p "Browse" at bounding box center [784, 247] width 35 height 11
click at [1025, 586] on button "Upload" at bounding box center [1012, 585] width 104 height 28
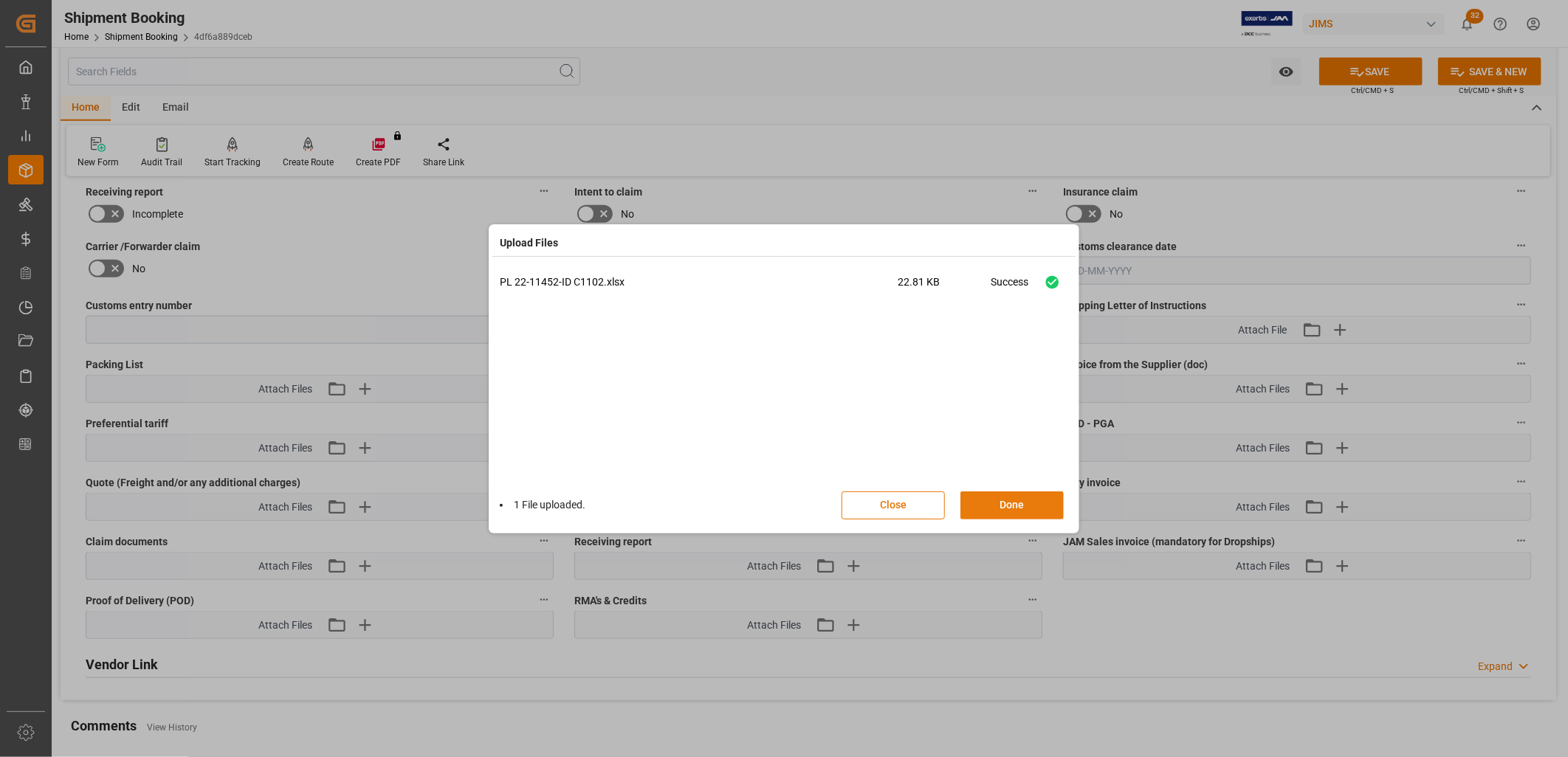
click at [1010, 503] on button "Done" at bounding box center [1012, 505] width 104 height 28
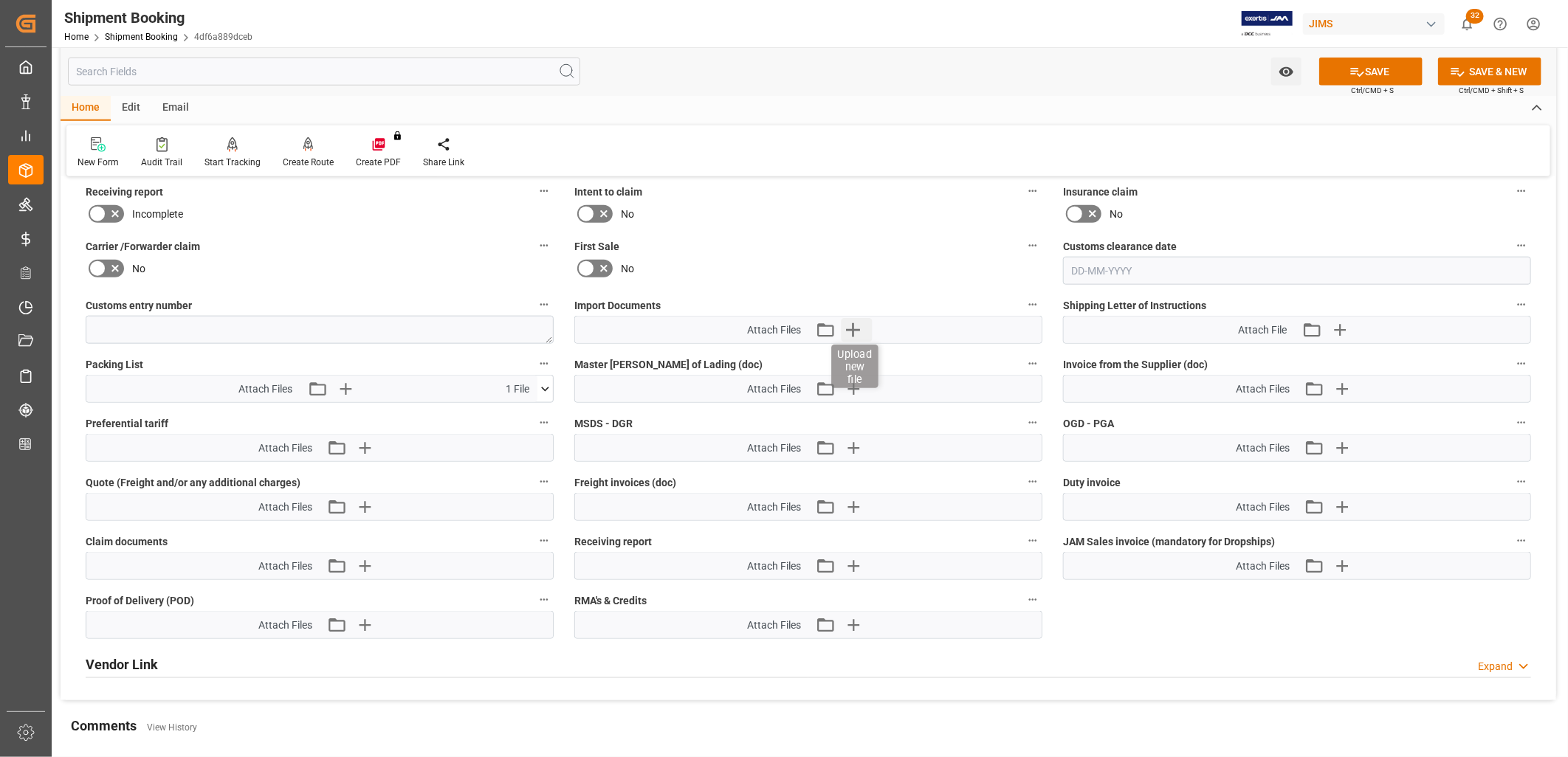
click at [853, 327] on icon "button" at bounding box center [852, 330] width 14 height 14
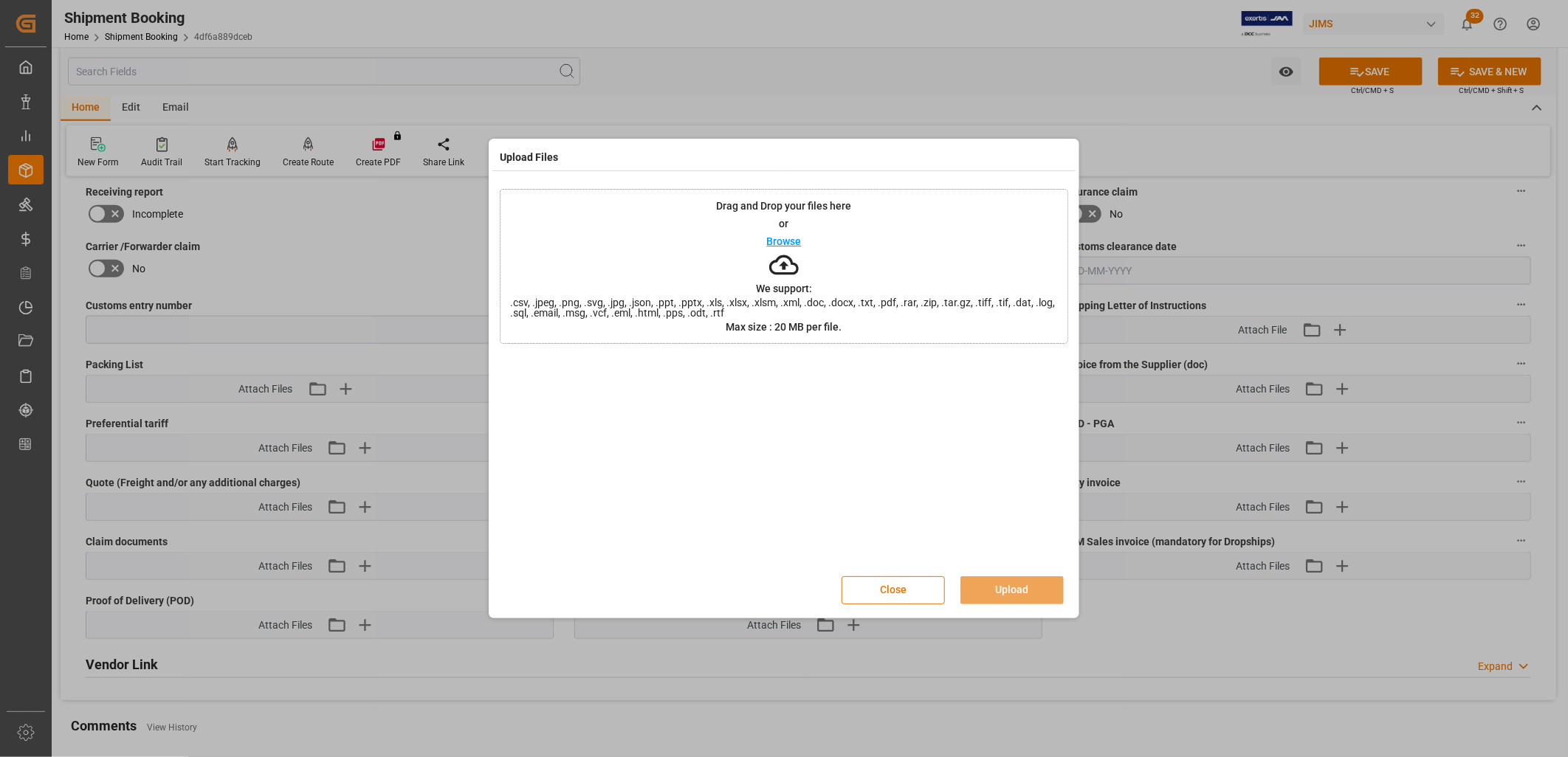
click at [792, 234] on div "Browse" at bounding box center [784, 242] width 35 height 18
click at [1026, 584] on button "Upload" at bounding box center [1012, 590] width 104 height 28
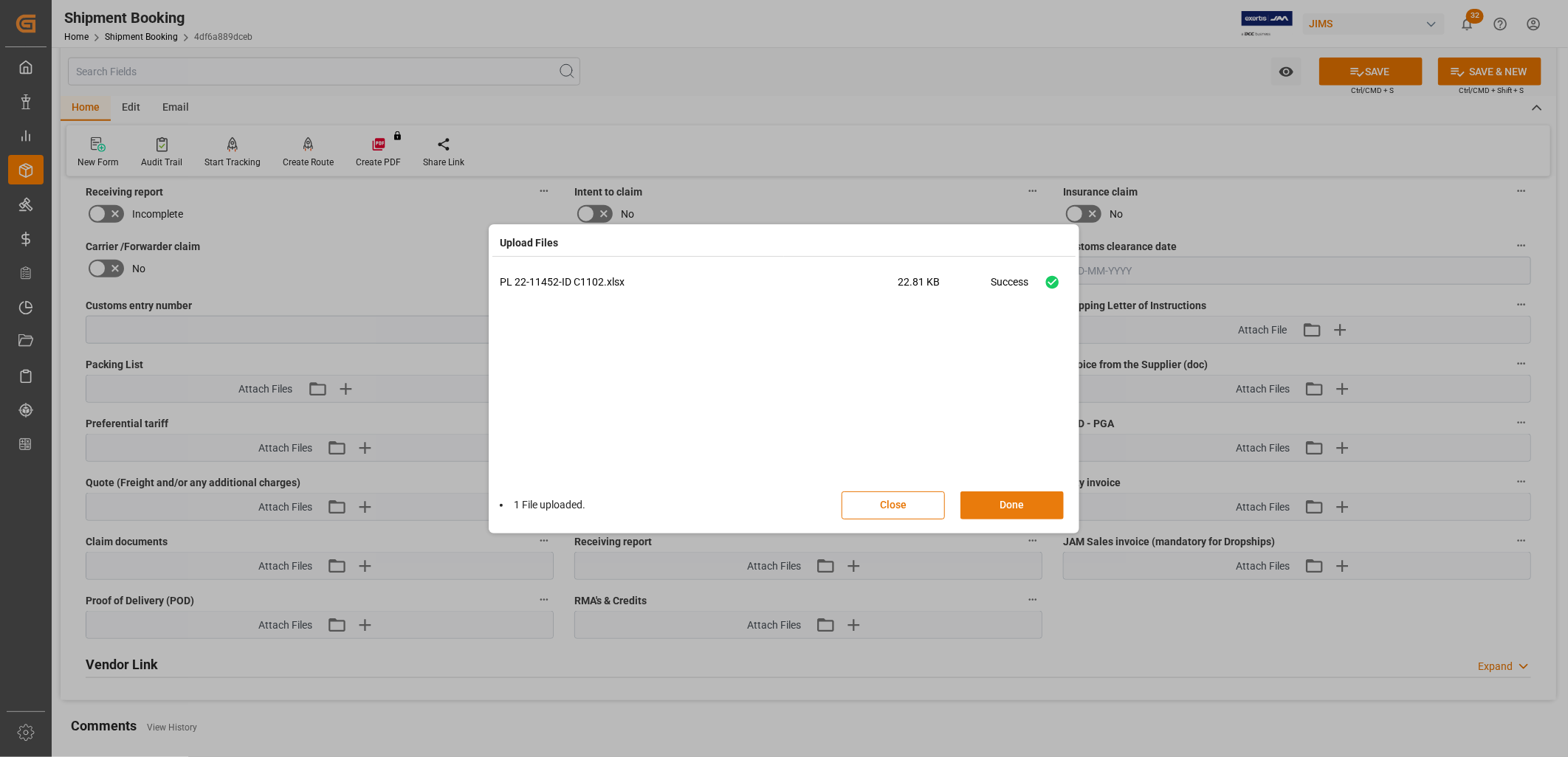
click at [1011, 497] on button "Done" at bounding box center [1012, 505] width 104 height 28
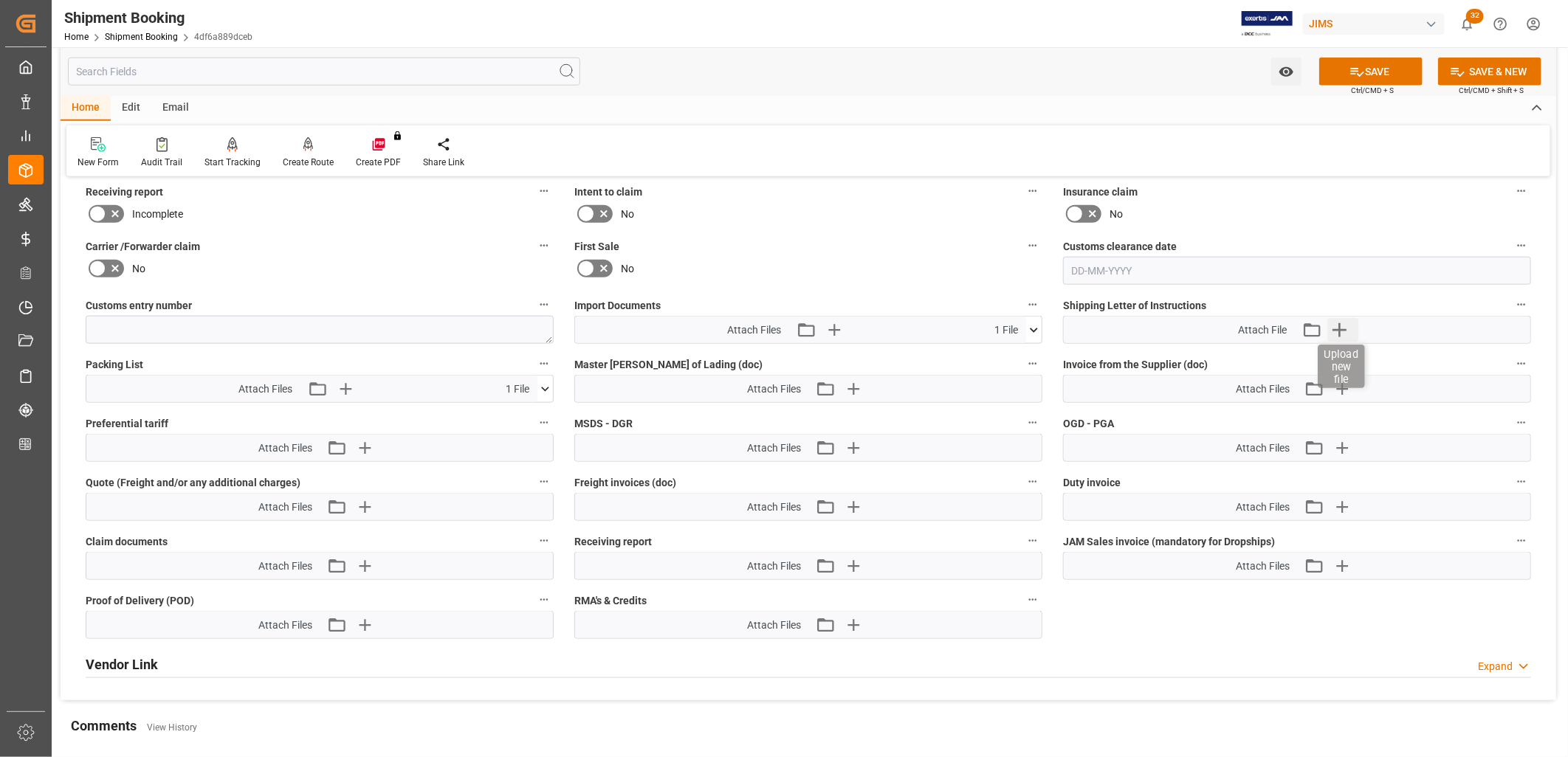
click at [1338, 321] on icon "button" at bounding box center [1338, 329] width 23 height 23
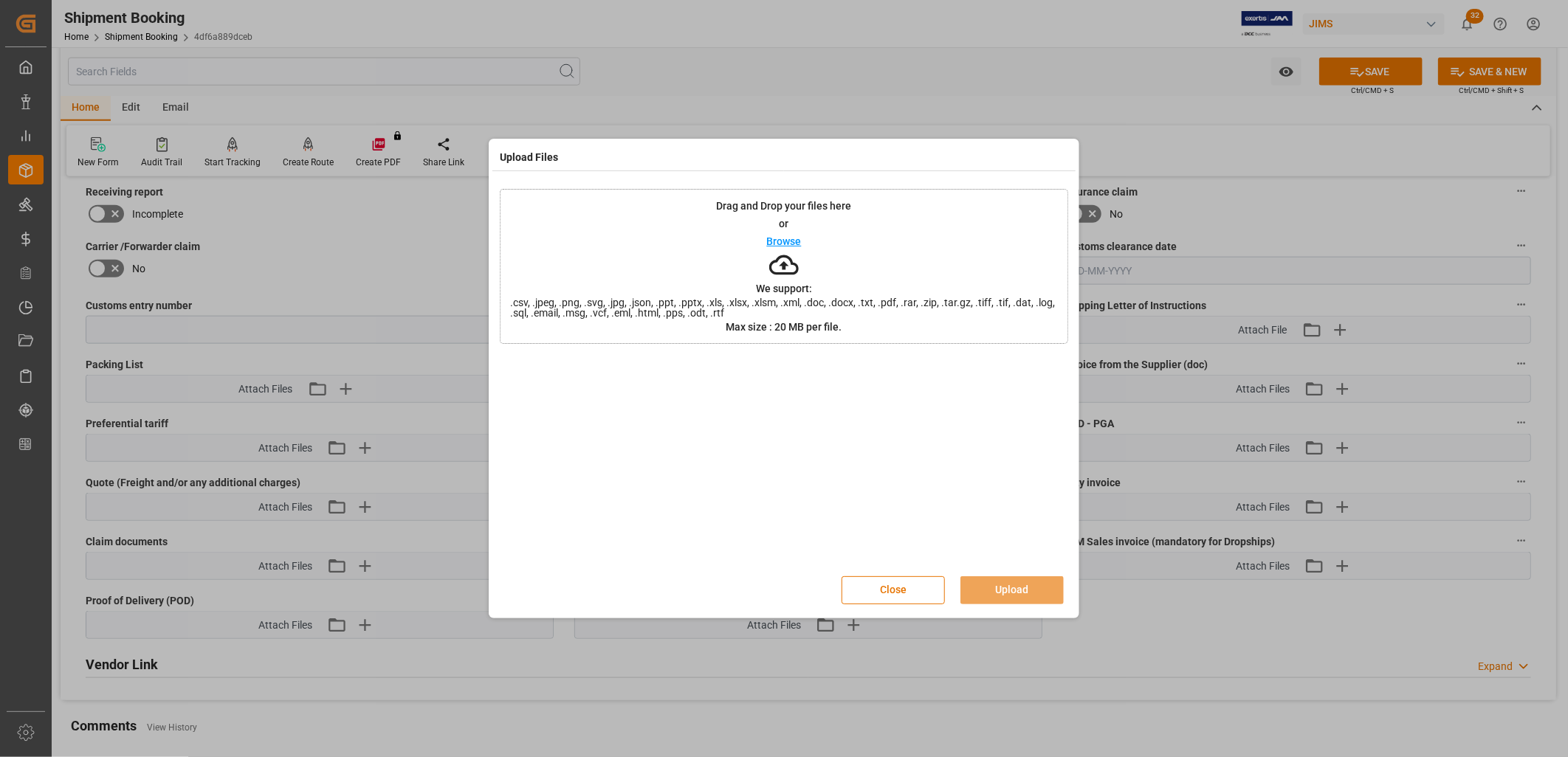
click at [776, 238] on p "Browse" at bounding box center [784, 242] width 35 height 11
click at [1016, 587] on button "Upload" at bounding box center [1012, 590] width 104 height 28
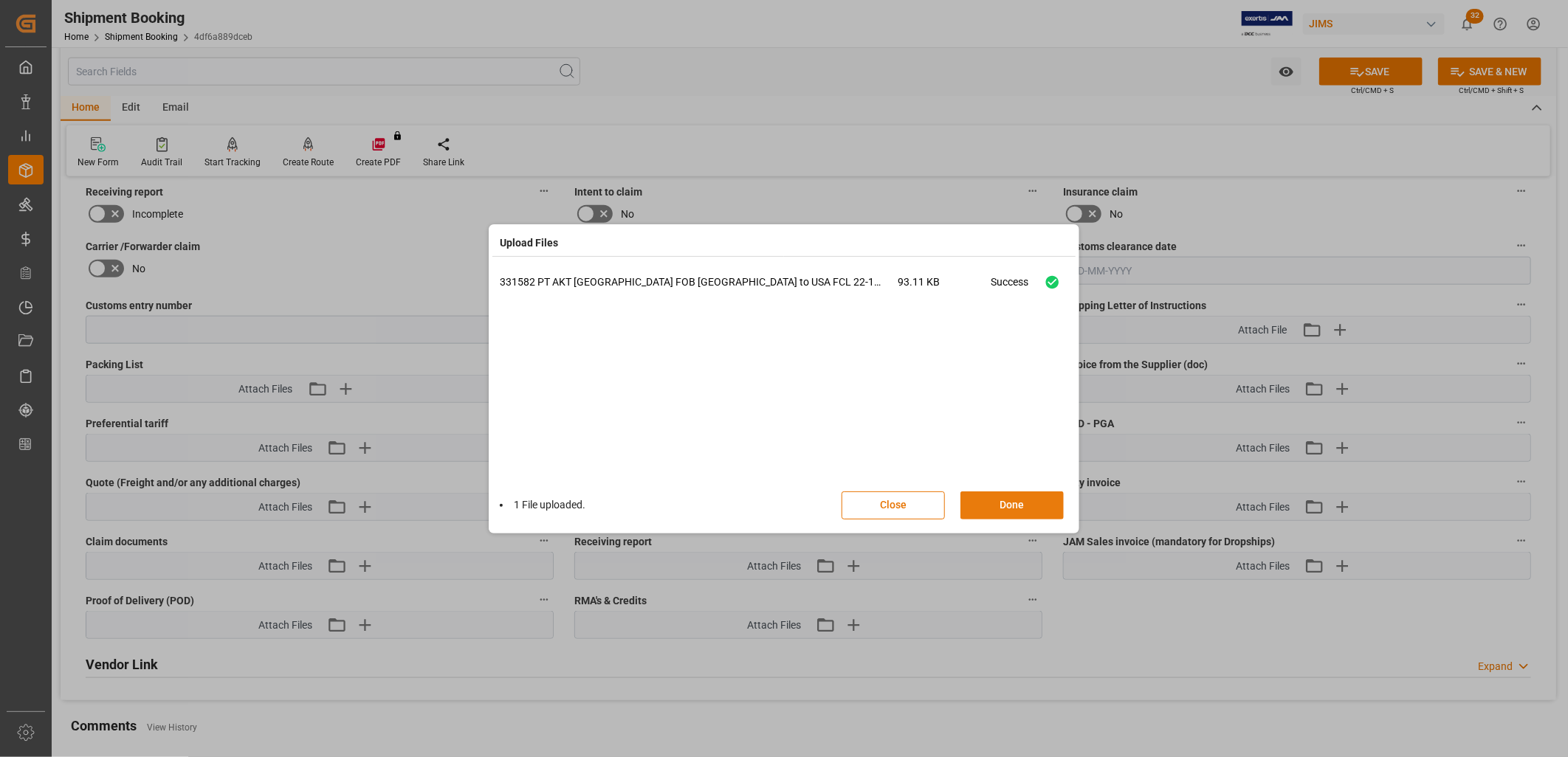
click at [1002, 507] on button "Done" at bounding box center [1012, 505] width 104 height 28
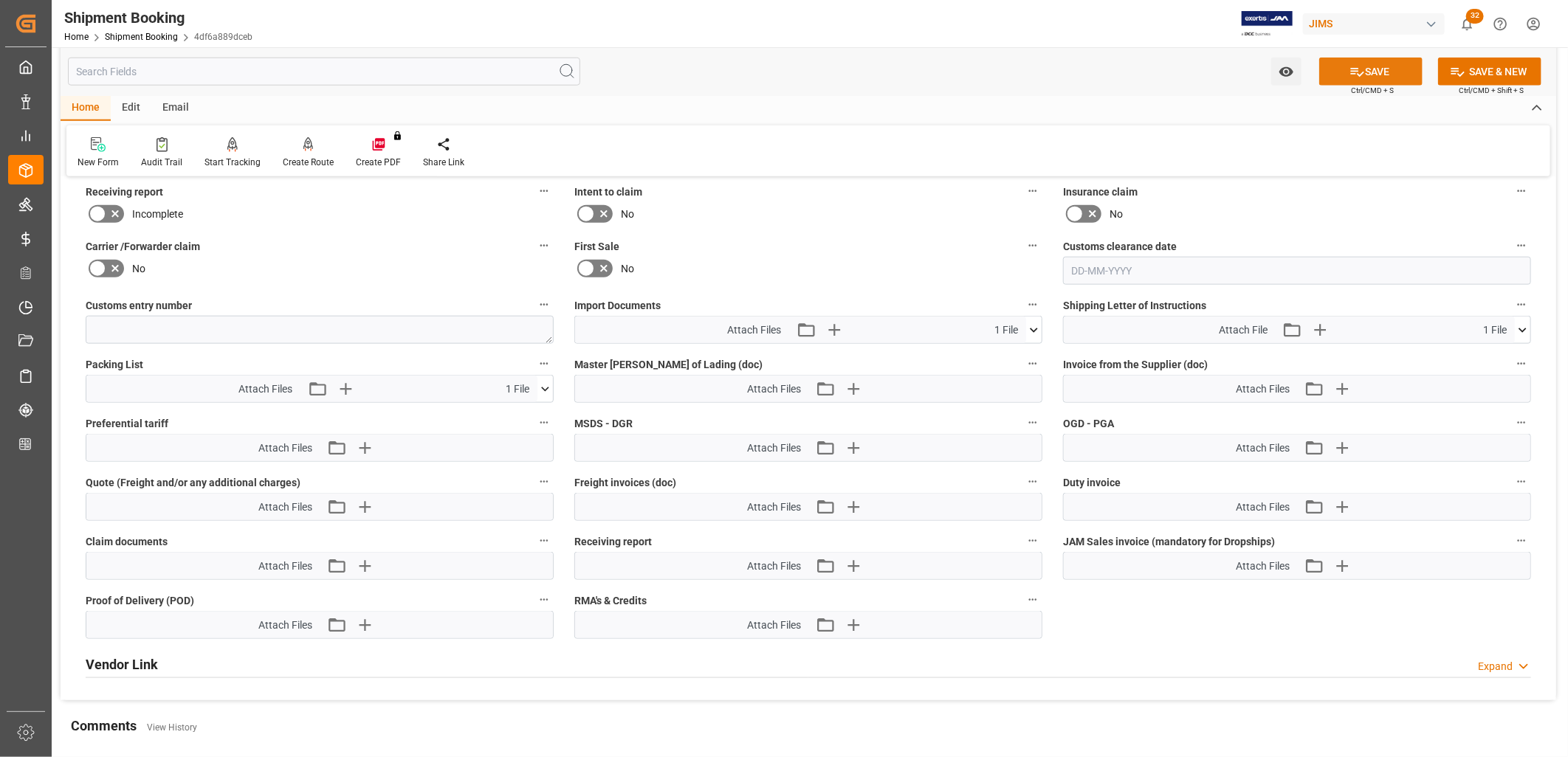
click at [1364, 72] on button "SAVE" at bounding box center [1371, 71] width 104 height 28
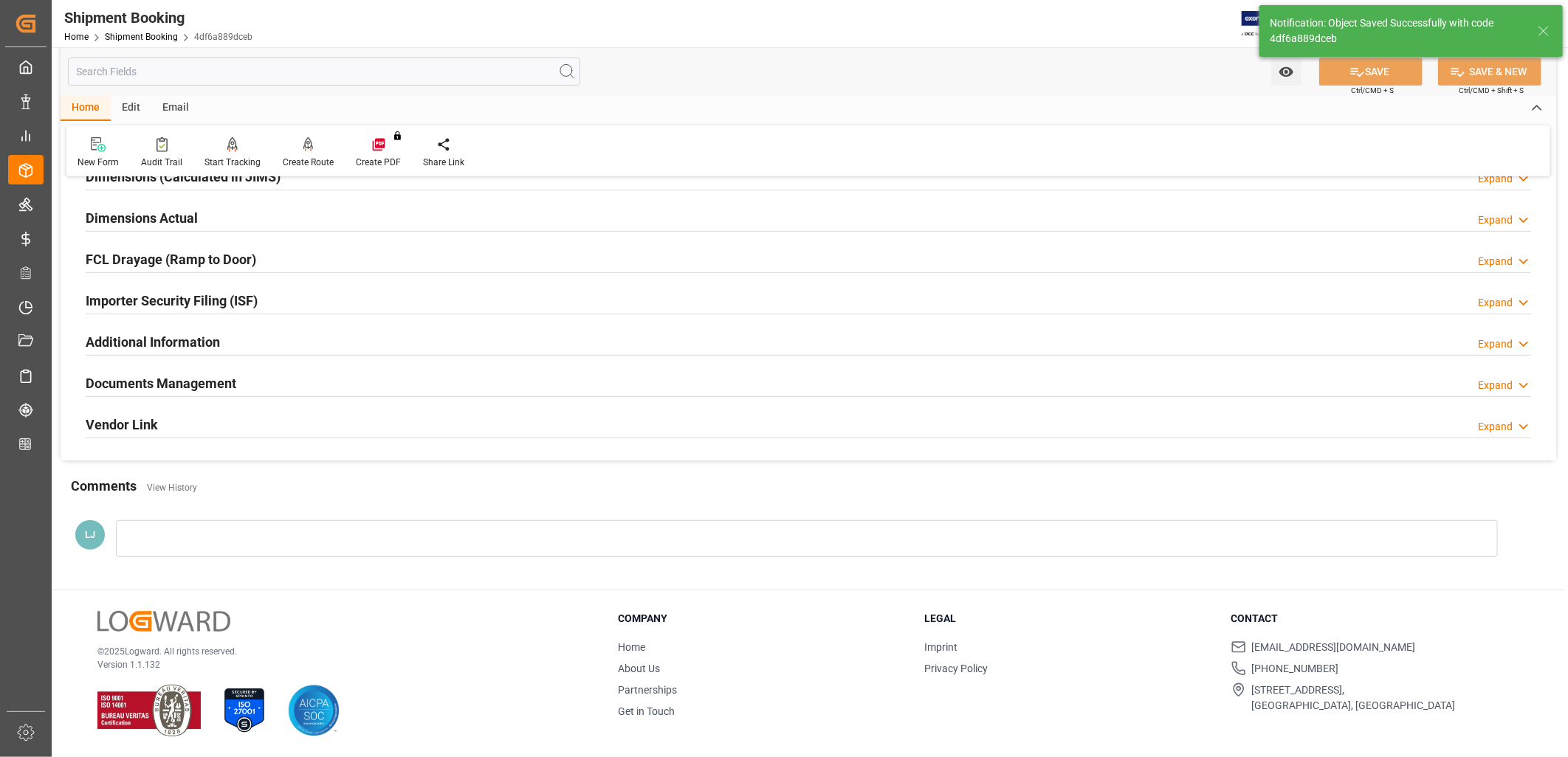
scroll to position [0, 0]
